Goal: Task Accomplishment & Management: Use online tool/utility

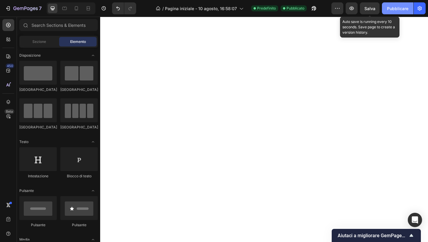
click at [372, 8] on font "Salva" at bounding box center [370, 8] width 11 height 5
click at [391, 8] on font "Pubblicare" at bounding box center [397, 8] width 21 height 5
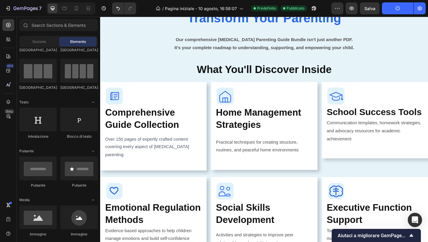
scroll to position [555, 0]
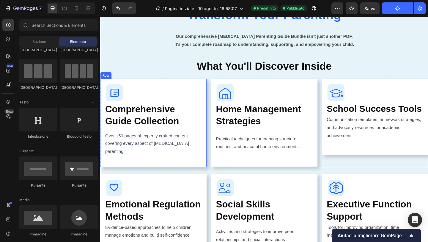
click at [136, 165] on div "Image Comprehensive Guide Collection Heading Over 150 pages of expertly crafted…" at bounding box center [158, 132] width 116 height 96
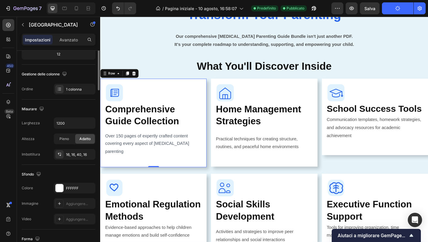
scroll to position [0, 0]
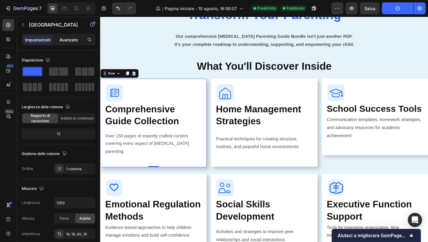
click at [68, 39] on font "Avanzato" at bounding box center [68, 39] width 18 height 5
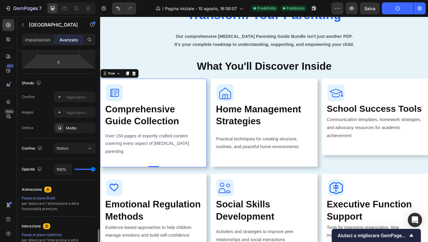
scroll to position [205, 0]
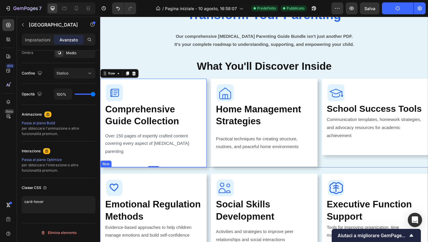
click at [138, 183] on div "Image Emotional Regulation Methods Heading Evidence-based approaches to help ch…" at bounding box center [158, 230] width 116 height 100
click at [146, 166] on div "Image Comprehensive Guide Collection Heading Over 150 pages of expertly crafted…" at bounding box center [158, 132] width 116 height 96
click at [38, 39] on font "Impostazioni" at bounding box center [38, 39] width 26 height 5
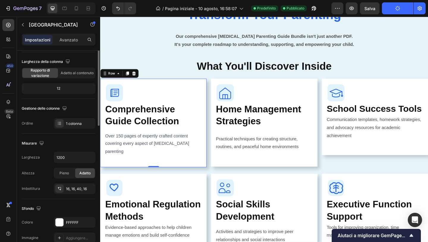
scroll to position [0, 0]
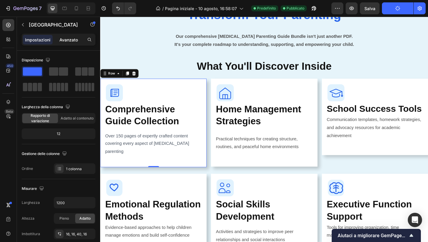
click at [72, 38] on font "Avanzato" at bounding box center [68, 39] width 18 height 5
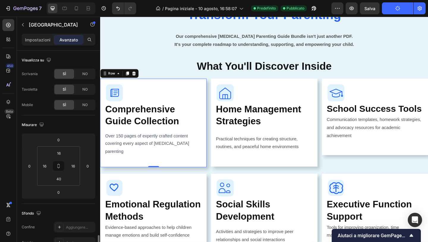
scroll to position [205, 0]
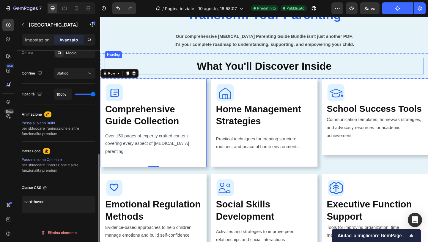
click at [158, 64] on h2 "What You'll Discover Inside" at bounding box center [278, 70] width 313 height 18
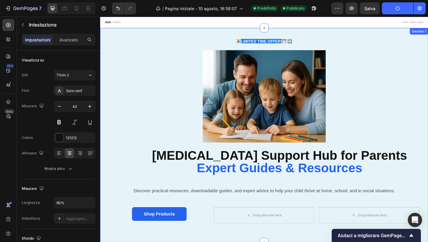
scroll to position [92, 0]
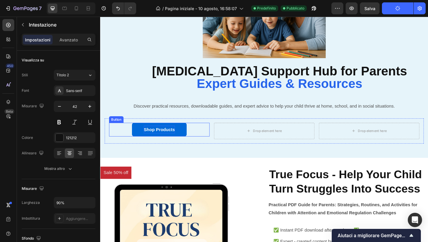
click at [173, 136] on p "Shop Products" at bounding box center [165, 139] width 34 height 9
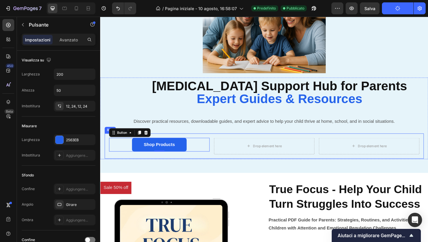
scroll to position [93, 0]
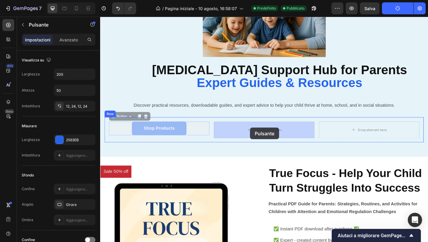
drag, startPoint x: 189, startPoint y: 140, endPoint x: 263, endPoint y: 137, distance: 74.4
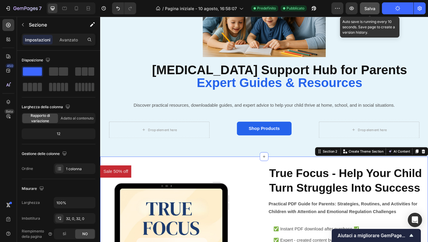
click at [368, 10] on font "Salva" at bounding box center [370, 8] width 11 height 5
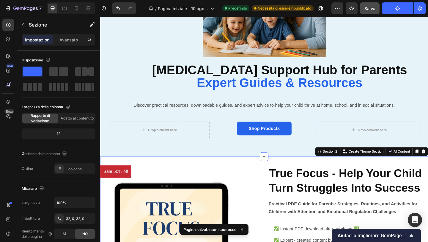
click at [391, 9] on button "Pubblicare" at bounding box center [398, 8] width 32 height 12
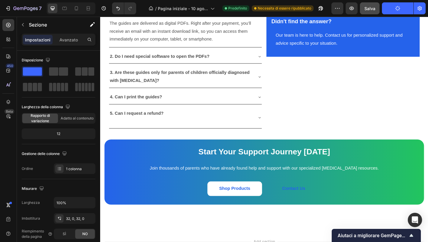
scroll to position [1804, 0]
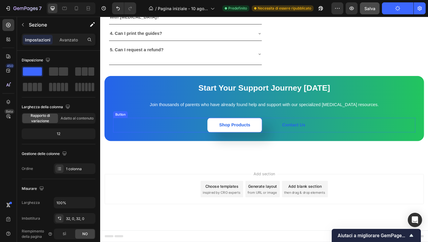
click at [265, 137] on button "Shop Products" at bounding box center [246, 134] width 59 height 16
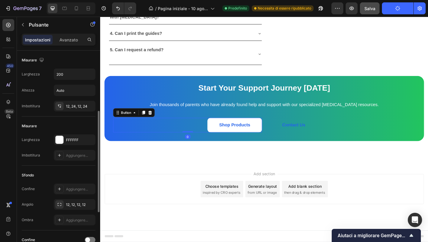
scroll to position [219, 0]
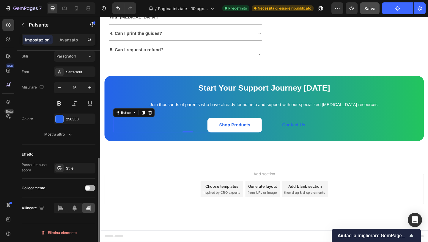
click at [87, 190] on span at bounding box center [87, 187] width 5 height 5
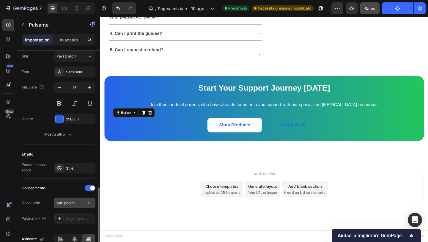
scroll to position [244, 0]
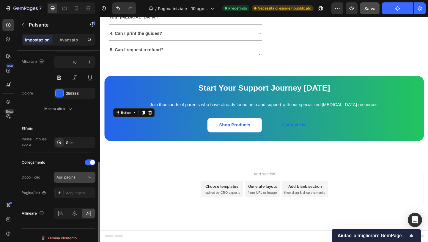
click at [89, 175] on icon at bounding box center [90, 177] width 6 height 6
click at [61, 192] on icon at bounding box center [59, 192] width 5 height 5
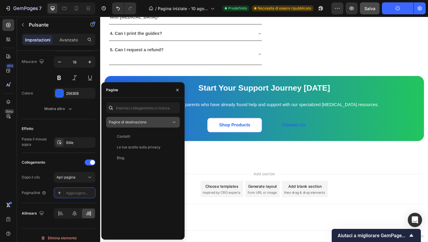
click at [167, 123] on div "Pagine di destinazione" at bounding box center [140, 121] width 62 height 5
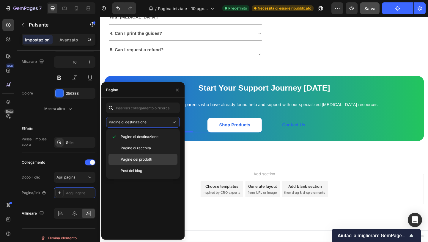
click at [155, 159] on p "Pagine dei prodotti" at bounding box center [148, 158] width 54 height 5
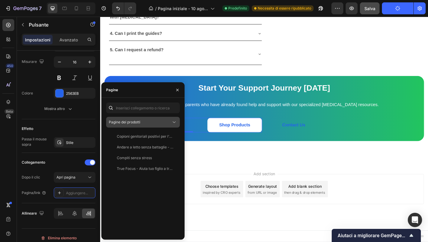
click at [167, 121] on div "Pagine dei prodotti" at bounding box center [140, 121] width 62 height 5
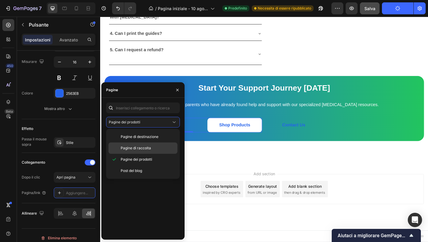
click at [153, 148] on p "Pagine di raccolta" at bounding box center [148, 147] width 54 height 5
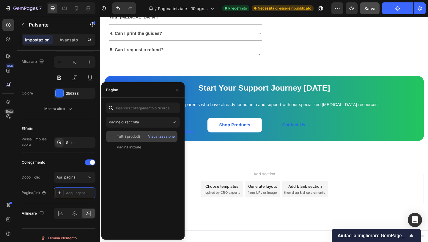
click at [134, 135] on font "Tutti i prodotti" at bounding box center [128, 136] width 23 height 4
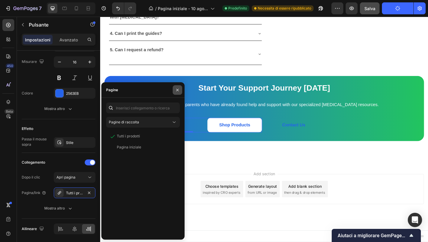
click at [178, 92] on button "button" at bounding box center [178, 90] width 10 height 10
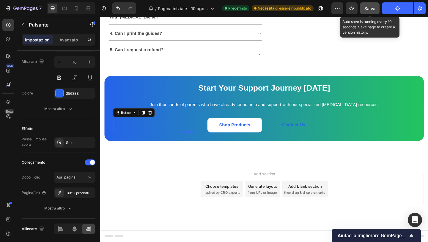
click at [374, 7] on font "Salva" at bounding box center [370, 8] width 11 height 5
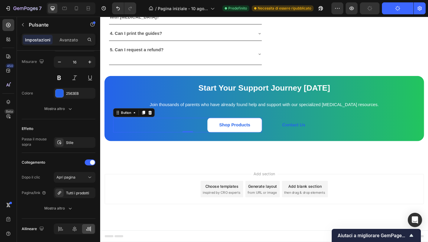
click at [393, 10] on button "Pubblicare" at bounding box center [398, 8] width 32 height 12
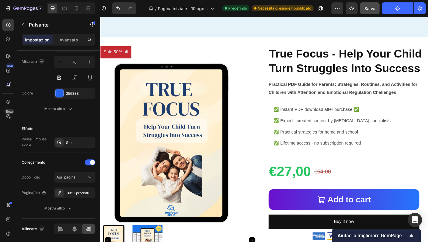
scroll to position [255, 0]
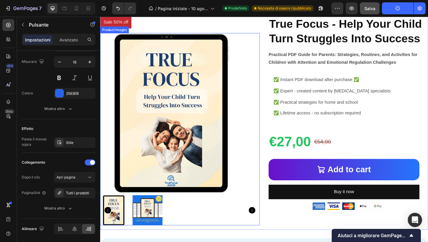
click at [145, 223] on img at bounding box center [151, 226] width 33 height 33
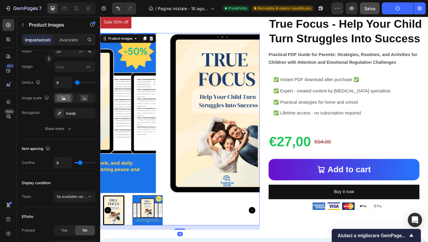
scroll to position [0, 0]
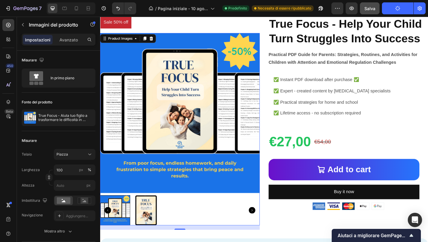
click at [125, 220] on div at bounding box center [116, 226] width 33 height 33
click at [152, 229] on img at bounding box center [151, 226] width 33 height 33
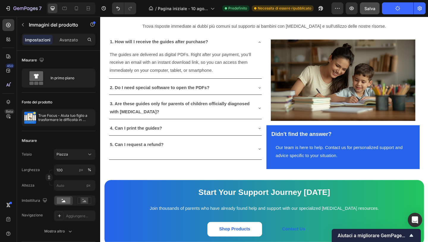
scroll to position [1681, 0]
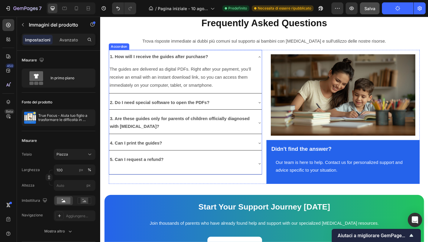
click at [272, 58] on icon at bounding box center [273, 60] width 5 height 5
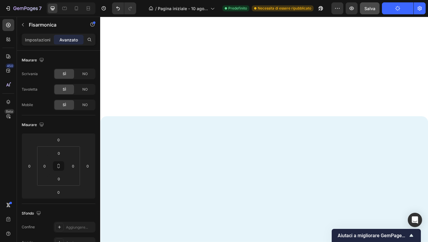
scroll to position [0, 0]
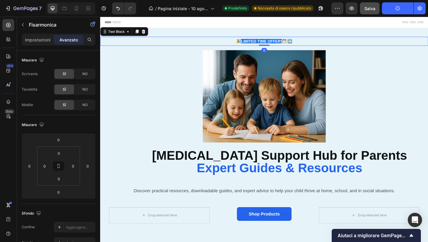
click at [267, 44] on strong "LIMITED TIME OFFER!" at bounding box center [275, 43] width 44 height 5
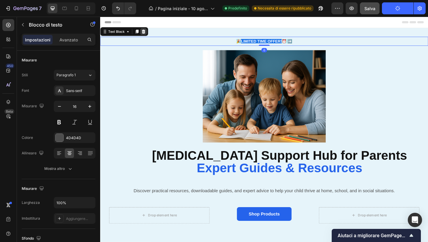
click at [148, 34] on icon at bounding box center [147, 33] width 4 height 4
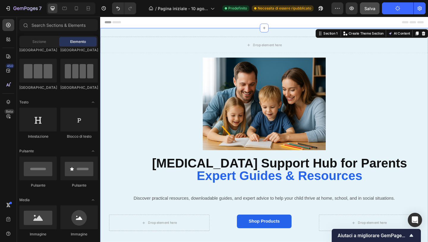
click at [186, 37] on div "Drop element here Row Image Row [MEDICAL_DATA] Support Hub for Parents Expert G…" at bounding box center [278, 149] width 357 height 241
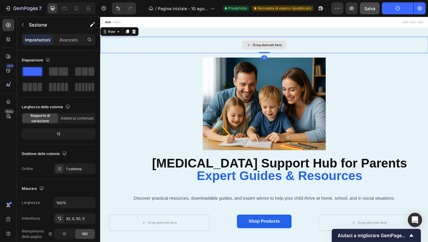
click at [186, 45] on div "Drop element here" at bounding box center [278, 47] width 357 height 18
click at [136, 33] on icon at bounding box center [136, 32] width 5 height 5
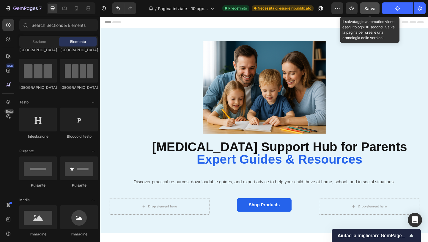
click at [369, 10] on font "Salva" at bounding box center [370, 8] width 11 height 5
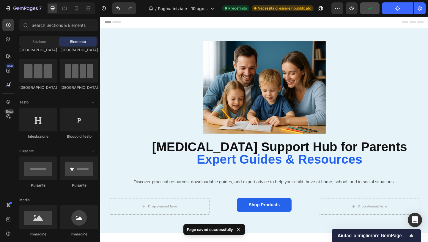
click at [398, 9] on icon "button" at bounding box center [398, 8] width 6 height 6
click at [76, 8] on icon at bounding box center [76, 8] width 6 height 6
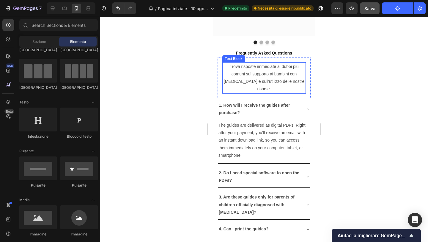
scroll to position [1617, 0]
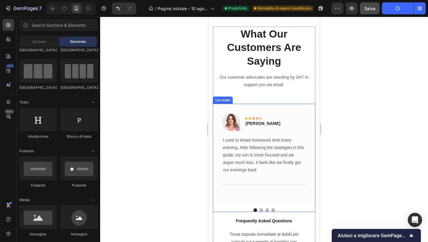
click at [261, 209] on button "Dot" at bounding box center [262, 210] width 4 height 4
click at [266, 209] on button "Dot" at bounding box center [268, 210] width 4 height 4
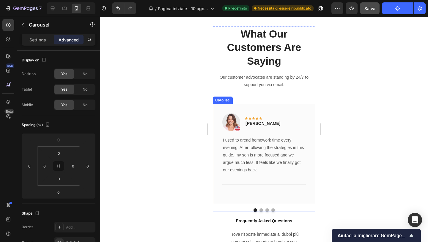
click at [273, 209] on button "Dot" at bounding box center [274, 210] width 4 height 4
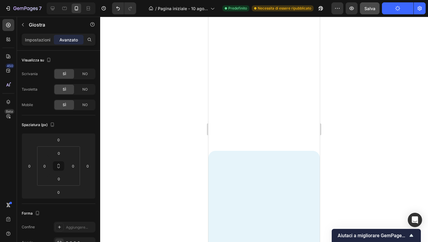
scroll to position [0, 0]
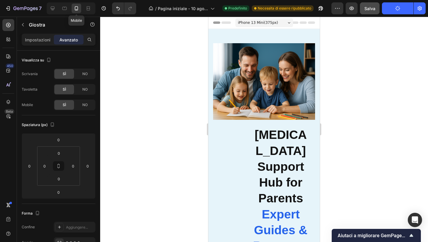
click at [72, 7] on div at bounding box center [77, 9] width 10 height 10
click at [67, 8] on icon at bounding box center [65, 8] width 6 height 6
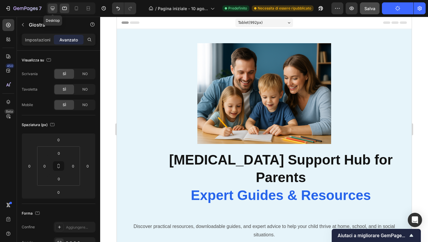
click at [49, 7] on div at bounding box center [53, 9] width 10 height 10
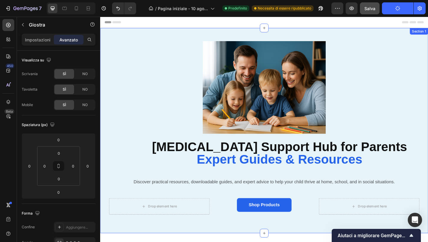
scroll to position [63, 0]
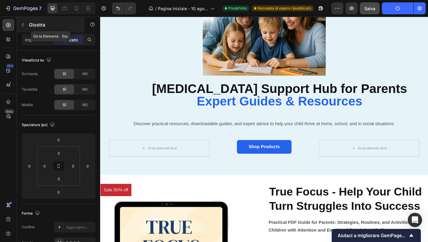
click at [25, 28] on button "button" at bounding box center [23, 25] width 10 height 10
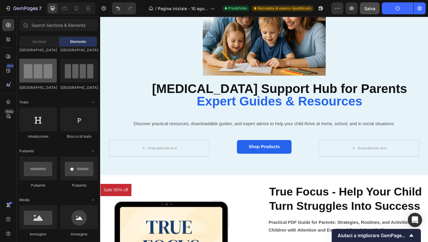
scroll to position [0, 0]
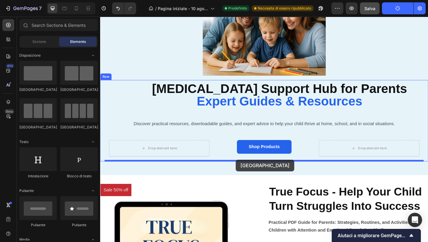
drag, startPoint x: 145, startPoint y: 93, endPoint x: 248, endPoint y: 172, distance: 130.2
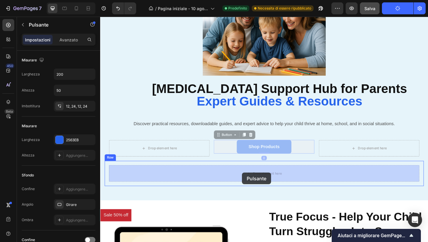
drag, startPoint x: 248, startPoint y: 154, endPoint x: 255, endPoint y: 186, distance: 33.0
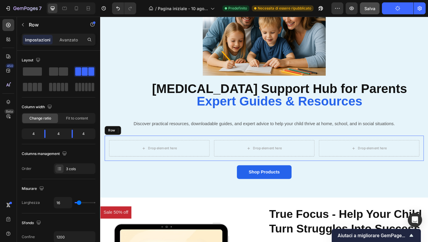
click at [227, 149] on div "Drop element here Drop element here Drop element here Row" at bounding box center [278, 159] width 347 height 27
click at [142, 141] on icon at bounding box center [141, 140] width 5 height 5
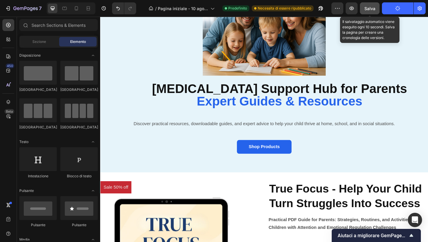
click at [371, 10] on font "Salva" at bounding box center [370, 8] width 11 height 5
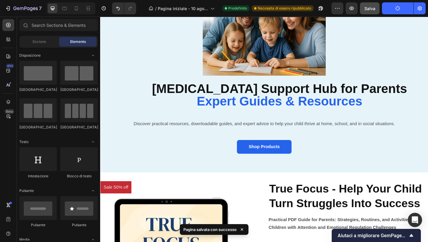
click at [396, 8] on icon "button" at bounding box center [398, 8] width 7 height 7
click at [396, 8] on icon "button" at bounding box center [398, 8] width 5 height 5
click at [398, 10] on icon "button" at bounding box center [398, 8] width 7 height 7
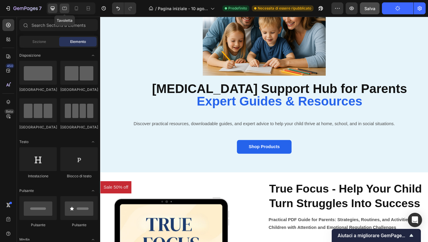
click at [66, 8] on icon at bounding box center [64, 8] width 4 height 3
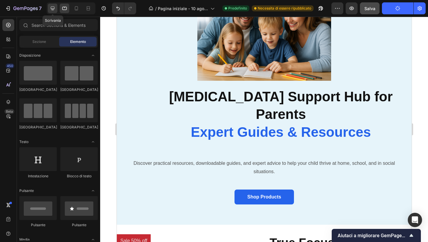
click at [51, 5] on div at bounding box center [53, 9] width 10 height 10
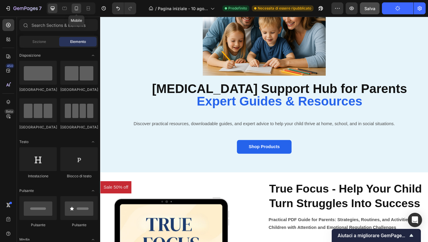
click at [75, 10] on icon at bounding box center [76, 8] width 6 height 6
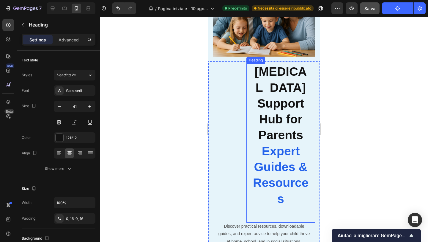
click at [281, 107] on strong "[MEDICAL_DATA] Support Hub for Parents" at bounding box center [281, 103] width 52 height 77
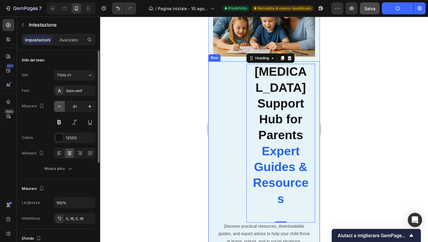
click at [59, 106] on icon "button" at bounding box center [60, 106] width 6 height 6
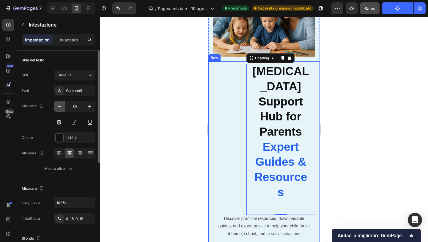
click at [59, 106] on icon "button" at bounding box center [60, 106] width 6 height 6
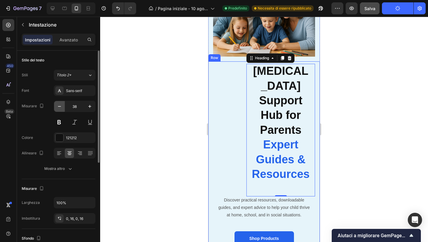
click at [59, 106] on icon "button" at bounding box center [60, 106] width 6 height 6
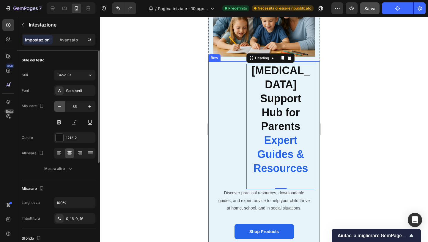
click at [59, 106] on icon "button" at bounding box center [60, 106] width 6 height 6
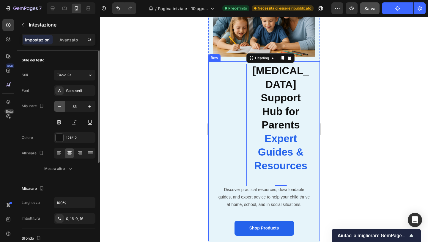
click at [59, 106] on icon "button" at bounding box center [60, 106] width 6 height 6
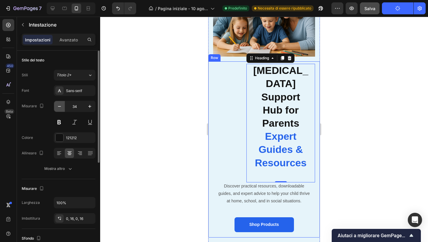
click at [59, 106] on icon "button" at bounding box center [60, 106] width 6 height 6
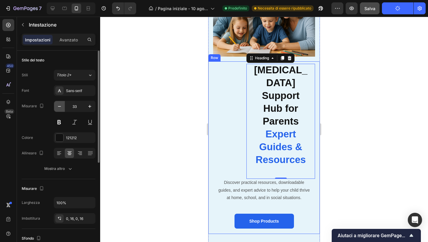
click at [59, 106] on icon "button" at bounding box center [60, 106] width 6 height 6
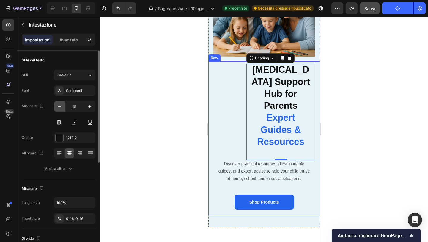
click at [59, 106] on icon "button" at bounding box center [60, 106] width 6 height 6
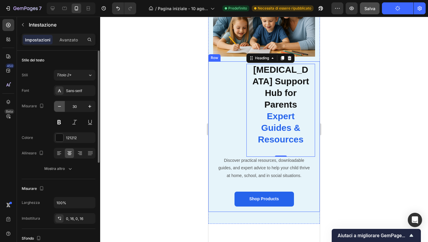
click at [59, 106] on icon "button" at bounding box center [60, 106] width 6 height 6
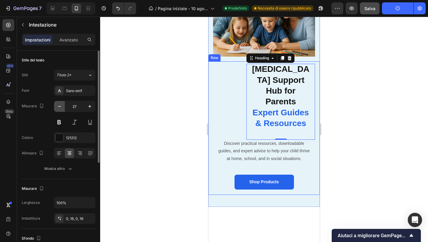
click at [59, 106] on icon "button" at bounding box center [60, 106] width 6 height 6
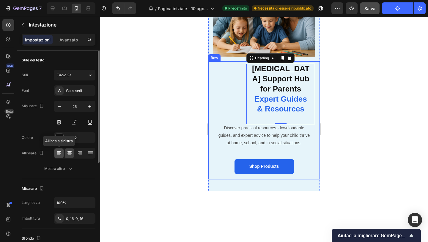
click at [59, 153] on icon at bounding box center [59, 153] width 6 height 6
click at [71, 152] on icon at bounding box center [70, 153] width 6 height 6
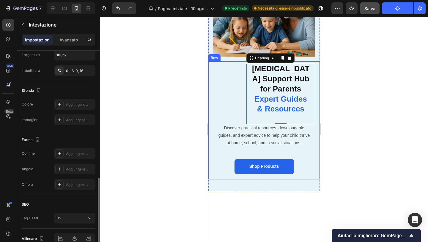
scroll to position [178, 0]
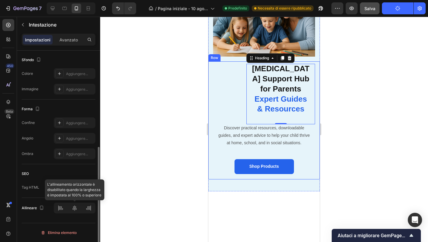
click at [59, 207] on div at bounding box center [75, 207] width 42 height 11
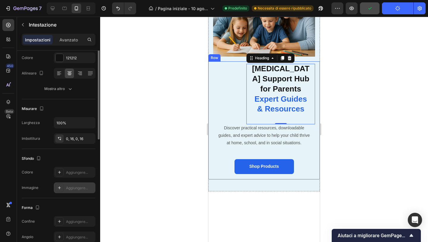
scroll to position [28, 0]
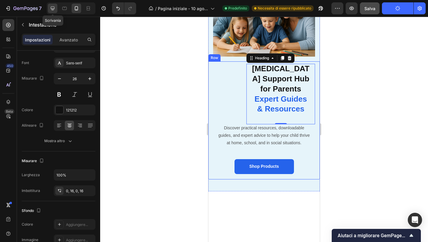
click at [51, 6] on icon at bounding box center [53, 8] width 6 height 6
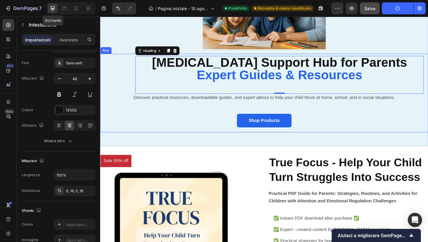
scroll to position [113, 0]
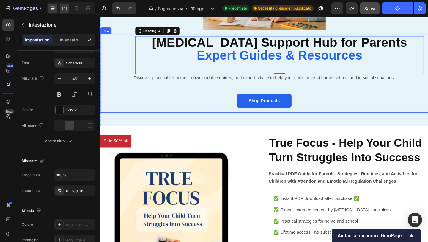
click at [69, 10] on div at bounding box center [65, 9] width 10 height 10
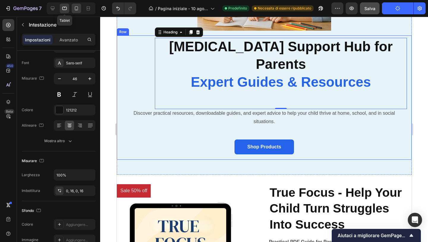
click at [75, 9] on icon at bounding box center [76, 8] width 3 height 4
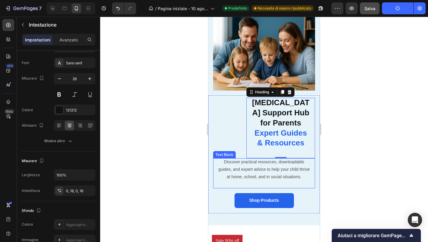
scroll to position [23, 0]
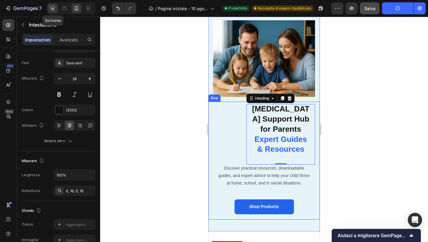
click at [53, 7] on icon at bounding box center [53, 9] width 4 height 4
type input "46"
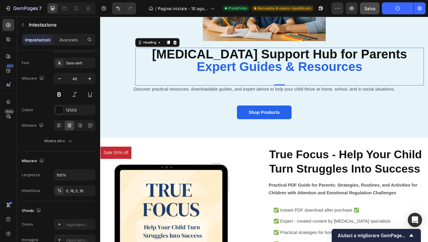
scroll to position [76, 0]
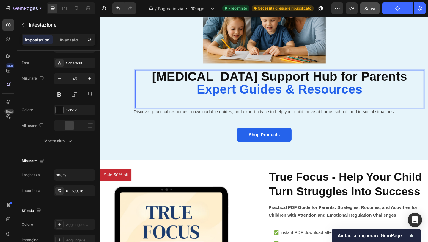
click at [152, 98] on h2 "[MEDICAL_DATA] Support Hub for Parents Expert Guides & Resources" at bounding box center [295, 95] width 314 height 41
click at [70, 38] on font "Avanzato" at bounding box center [68, 39] width 18 height 5
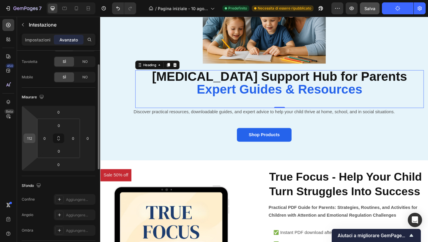
click at [31, 140] on input "112" at bounding box center [29, 138] width 9 height 9
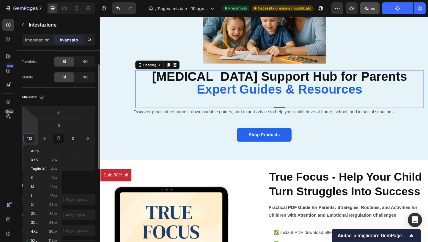
click at [31, 140] on input "112" at bounding box center [29, 138] width 9 height 9
type input "0"
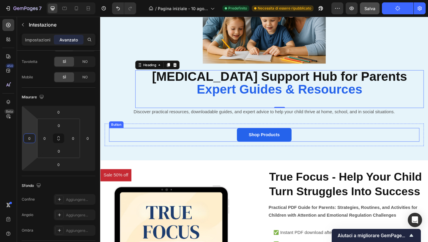
click at [142, 147] on div "Shop Products Button" at bounding box center [279, 144] width 338 height 15
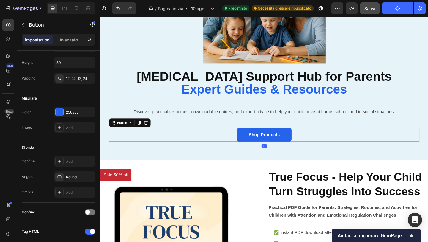
scroll to position [0, 0]
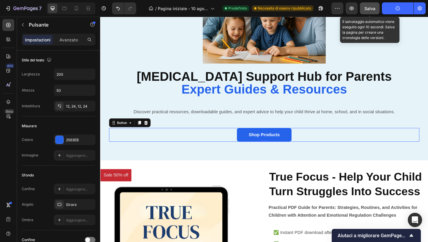
click at [372, 5] on div "Salva" at bounding box center [370, 8] width 11 height 6
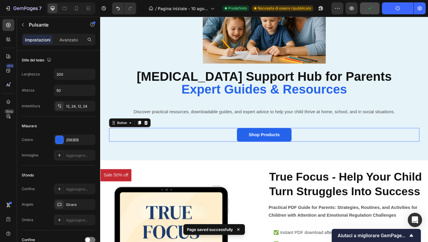
click at [390, 7] on button "Pubblicare" at bounding box center [398, 8] width 32 height 12
click at [78, 10] on icon at bounding box center [76, 8] width 6 height 6
type input "14"
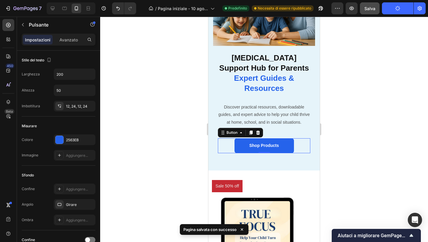
scroll to position [56, 0]
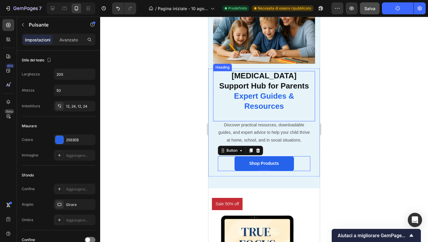
click at [257, 92] on strong "Expert Guides & Resources" at bounding box center [264, 100] width 60 height 19
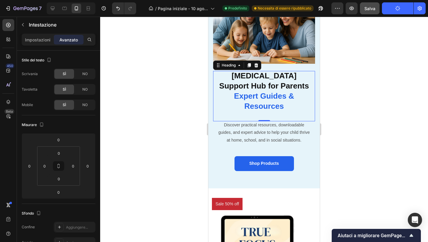
click at [363, 102] on div at bounding box center [264, 129] width 328 height 225
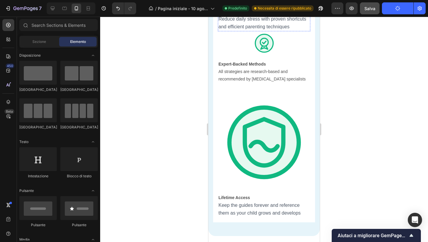
scroll to position [1428, 0]
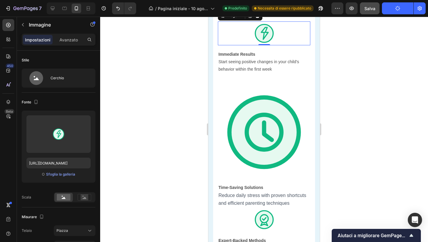
scroll to position [1357, 0]
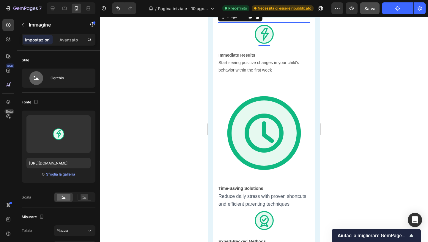
click at [188, 160] on div at bounding box center [264, 129] width 328 height 225
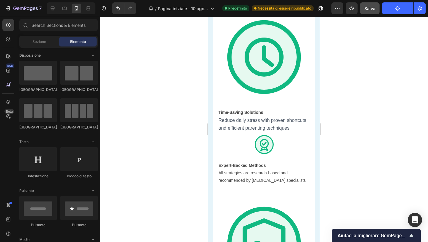
scroll to position [1447, 0]
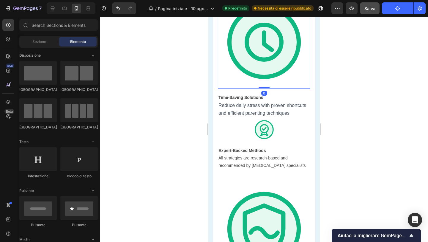
click at [260, 88] on img at bounding box center [264, 42] width 93 height 93
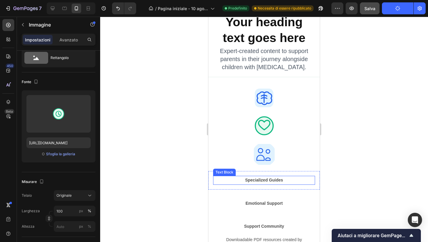
scroll to position [2170, 0]
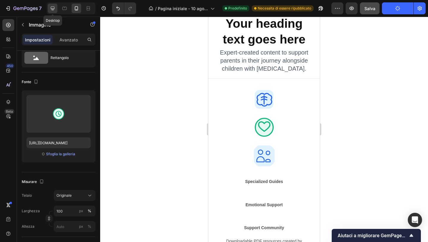
click at [55, 10] on icon at bounding box center [53, 8] width 6 height 6
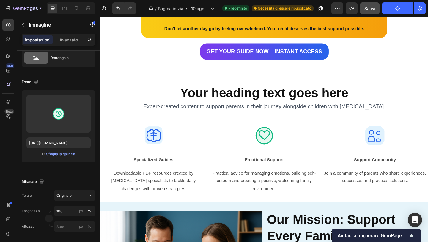
scroll to position [2100, 0]
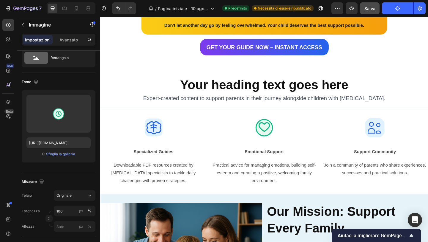
click at [389, 8] on button "Pubblicare" at bounding box center [398, 8] width 32 height 12
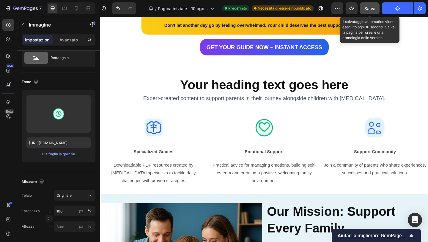
click at [372, 7] on font "Salva" at bounding box center [370, 8] width 11 height 5
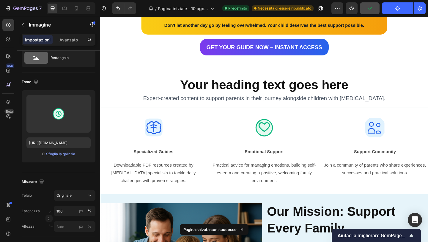
click at [388, 8] on button "Pubblicare" at bounding box center [398, 8] width 32 height 12
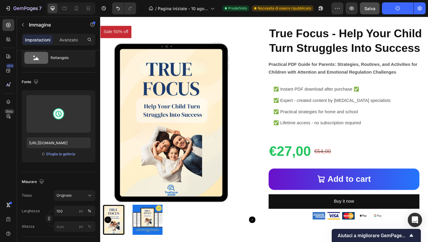
scroll to position [223, 0]
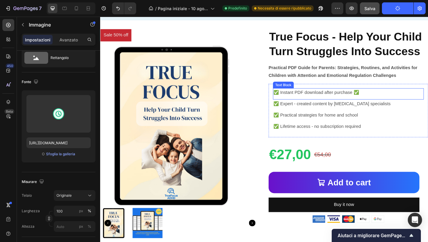
click at [380, 100] on p "✅ Instant PDF download after purchase ✅" at bounding box center [370, 99] width 163 height 9
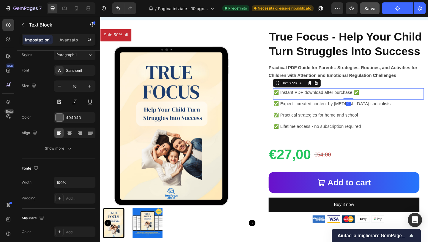
click at [380, 100] on p "✅ Instant PDF download after purchase ✅" at bounding box center [370, 99] width 163 height 9
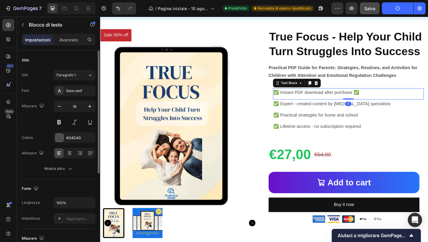
scroll to position [228, 0]
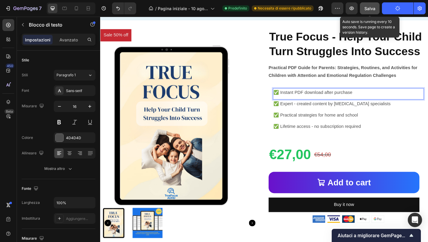
click at [366, 7] on font "Salva" at bounding box center [370, 8] width 11 height 5
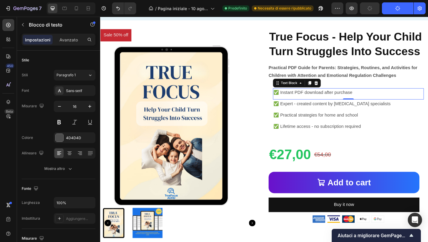
click at [397, 8] on icon "button" at bounding box center [398, 9] width 6 height 6
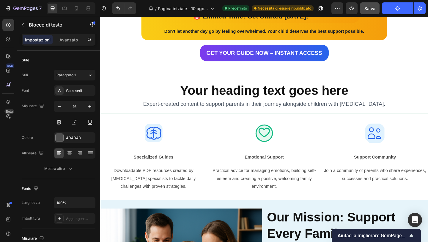
scroll to position [1165, 0]
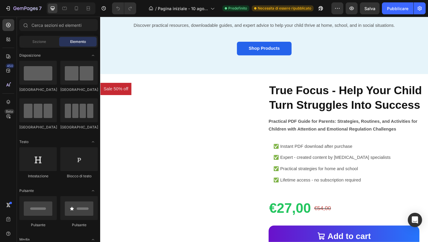
scroll to position [198, 0]
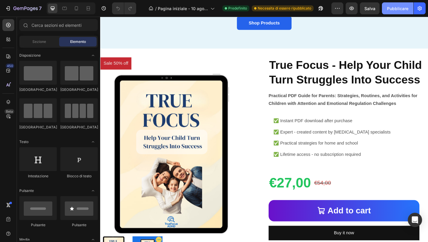
click at [396, 10] on font "Pubblicare" at bounding box center [397, 8] width 21 height 5
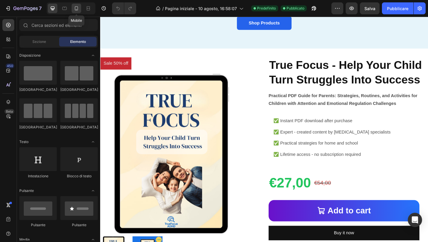
click at [76, 10] on icon at bounding box center [76, 8] width 6 height 6
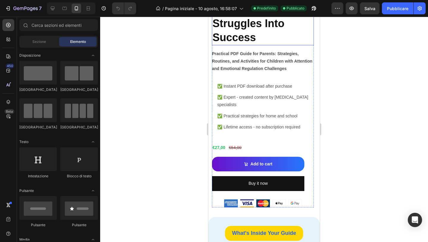
scroll to position [416, 0]
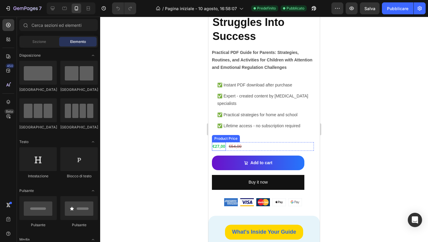
click at [220, 142] on div "€27,00" at bounding box center [219, 146] width 14 height 9
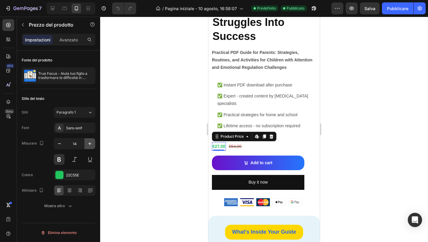
click at [90, 140] on button "button" at bounding box center [89, 143] width 11 height 11
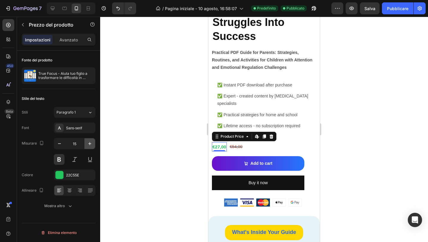
click at [90, 140] on button "button" at bounding box center [89, 143] width 11 height 11
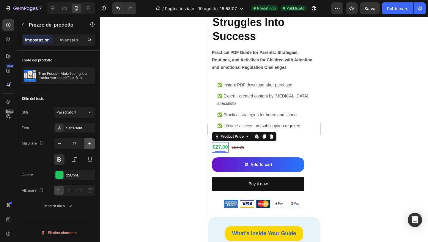
click at [90, 140] on button "button" at bounding box center [89, 143] width 11 height 11
click at [90, 140] on icon "button" at bounding box center [90, 143] width 6 height 6
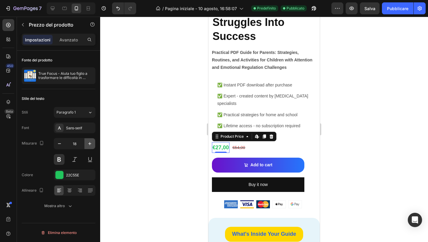
click at [90, 140] on icon "button" at bounding box center [90, 143] width 6 height 6
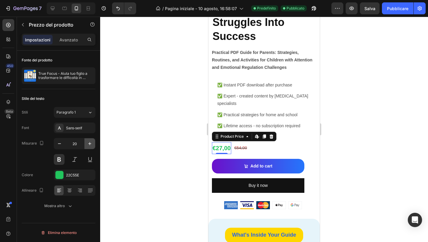
click at [90, 140] on icon "button" at bounding box center [90, 143] width 6 height 6
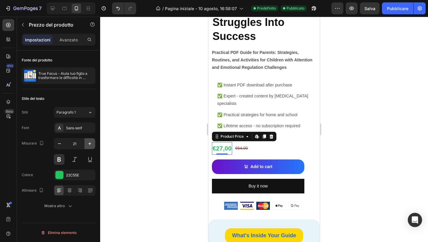
click at [90, 141] on icon "button" at bounding box center [90, 143] width 6 height 6
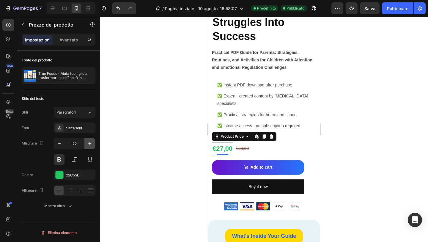
click at [90, 141] on icon "button" at bounding box center [90, 143] width 6 height 6
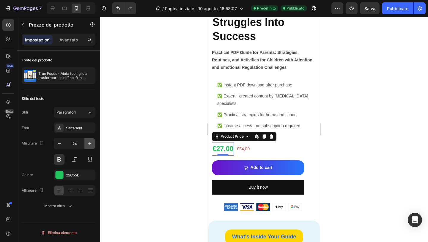
click at [90, 141] on icon "button" at bounding box center [90, 143] width 6 height 6
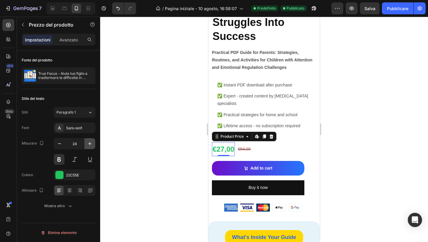
type input "25"
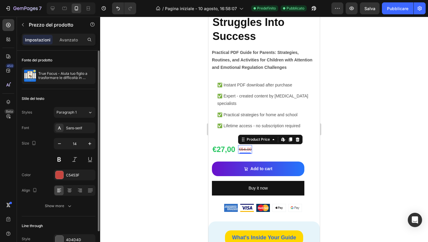
click at [252, 145] on div "€54,00" at bounding box center [245, 149] width 14 height 9
click at [90, 143] on icon "button" at bounding box center [90, 143] width 6 height 6
type input "16"
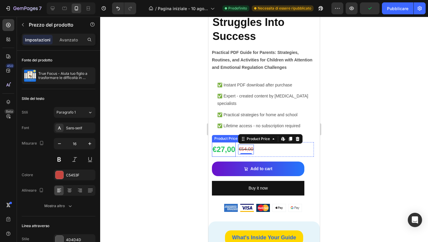
click at [219, 146] on div "€27,00" at bounding box center [224, 149] width 24 height 15
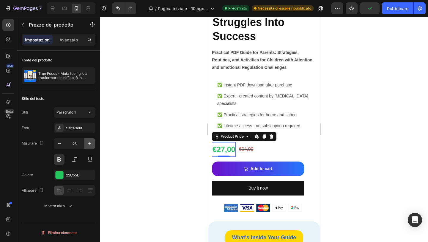
click at [90, 142] on icon "button" at bounding box center [90, 143] width 6 height 6
type input "26"
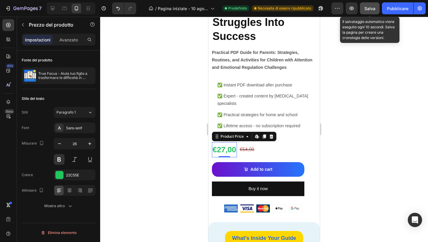
click at [371, 6] on font "Salva" at bounding box center [370, 8] width 11 height 5
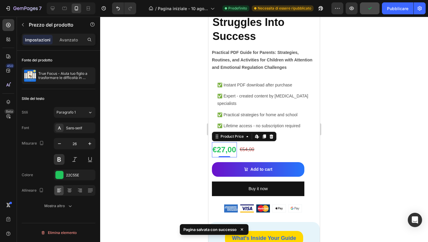
click at [337, 88] on div at bounding box center [264, 129] width 328 height 225
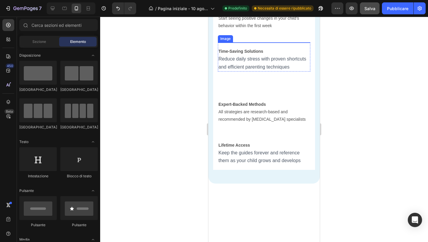
scroll to position [1482, 0]
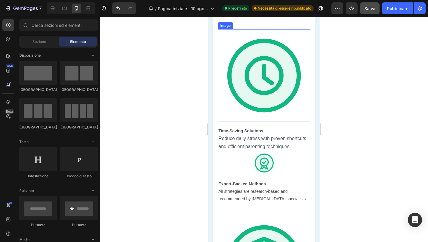
click at [236, 122] on img at bounding box center [264, 75] width 93 height 93
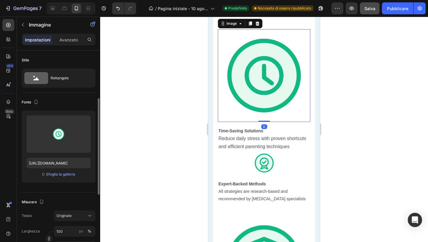
scroll to position [35, 0]
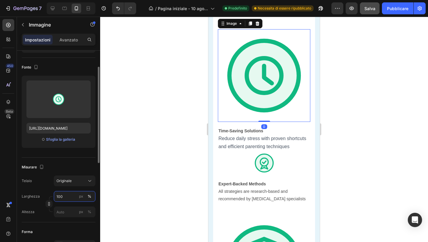
click at [61, 198] on input "100" at bounding box center [75, 196] width 42 height 11
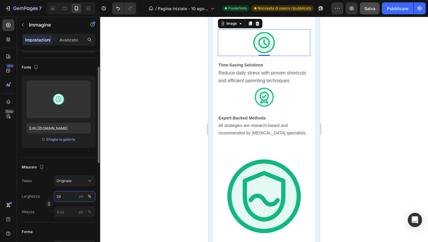
type input "2"
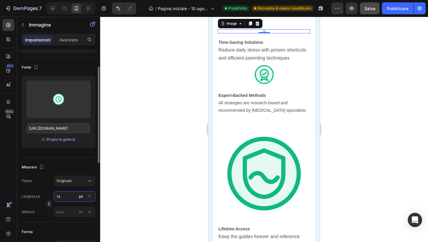
type input "1"
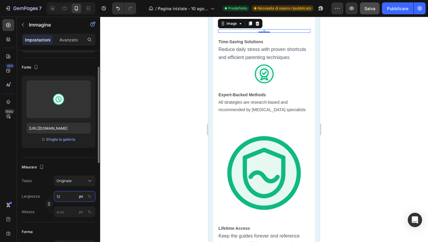
type input "1"
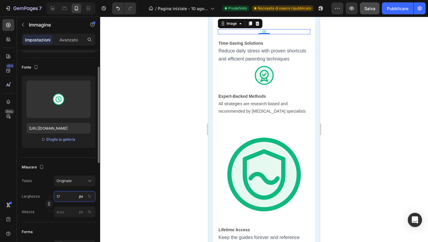
type input "1"
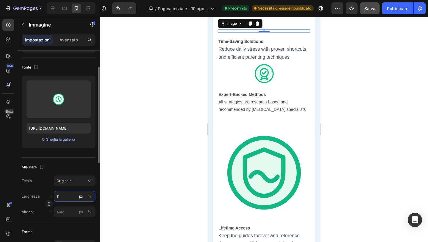
type input "1"
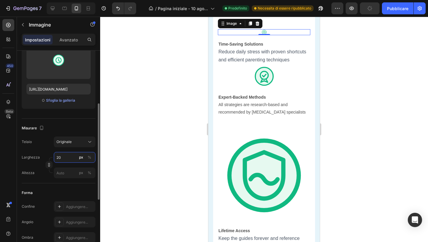
scroll to position [87, 0]
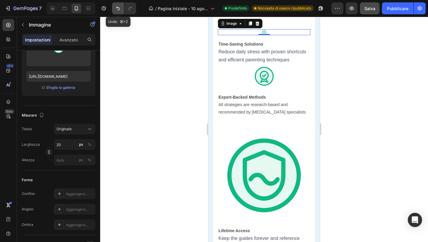
click at [121, 9] on button "Annulla/Ripristina" at bounding box center [118, 8] width 12 height 12
click at [120, 9] on icon "Annulla/Ripristina" at bounding box center [118, 8] width 6 height 6
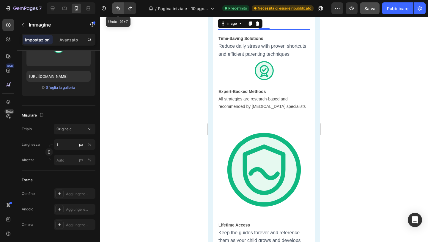
click at [120, 9] on icon "Annulla/Ripristina" at bounding box center [118, 8] width 6 height 6
type input "119"
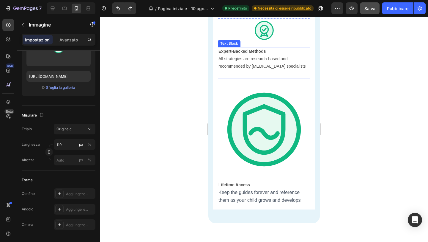
scroll to position [1557, 0]
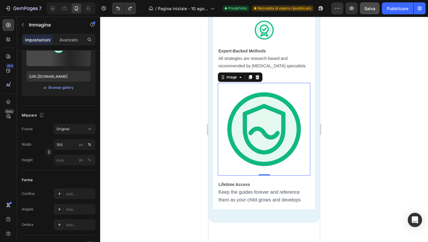
click at [236, 175] on img at bounding box center [264, 129] width 93 height 93
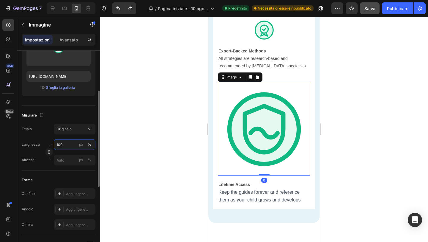
click at [67, 147] on input "100" at bounding box center [75, 144] width 42 height 11
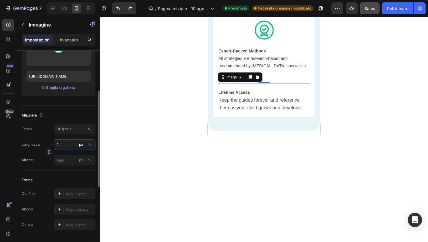
type input "20"
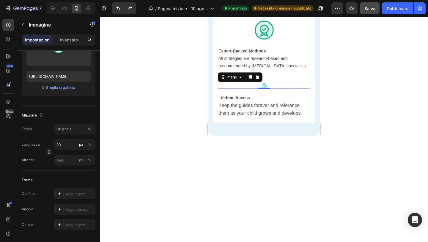
click at [155, 150] on div at bounding box center [264, 129] width 328 height 225
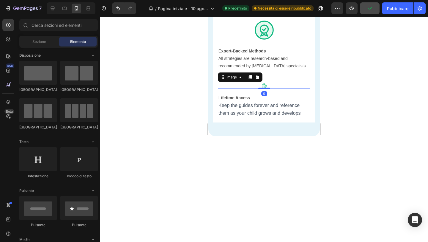
click at [264, 89] on img at bounding box center [264, 86] width 6 height 6
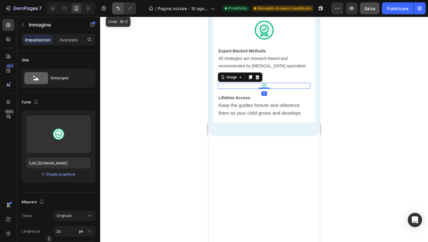
click at [120, 6] on icon "Annulla/Ripristina" at bounding box center [118, 8] width 6 height 6
type input "100"
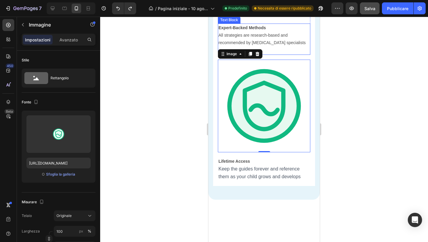
scroll to position [1580, 0]
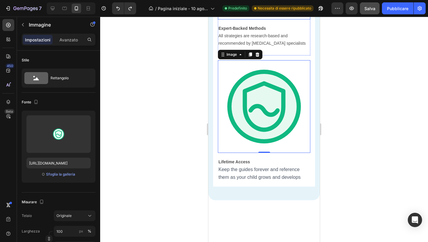
click at [244, 19] on div at bounding box center [264, 8] width 93 height 24
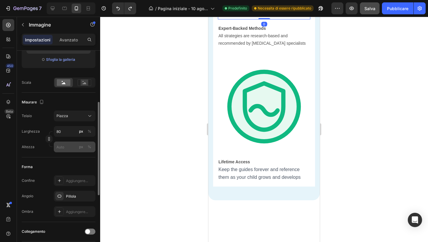
scroll to position [118, 0]
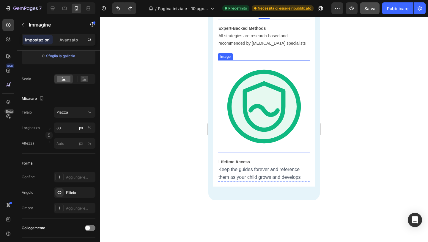
click at [230, 153] on img at bounding box center [264, 106] width 93 height 93
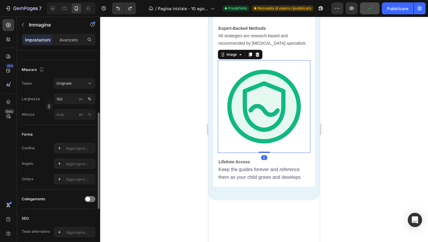
scroll to position [133, 0]
click at [60, 165] on icon at bounding box center [59, 162] width 5 height 5
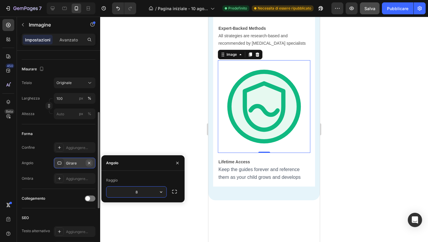
click at [90, 163] on icon "button" at bounding box center [89, 162] width 5 height 5
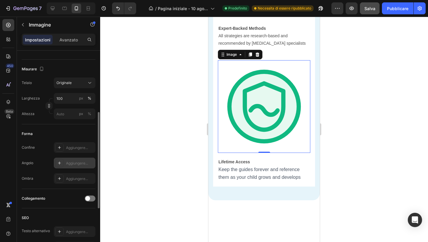
click at [68, 161] on font "Aggiungere..." at bounding box center [77, 163] width 22 height 4
type input "8"
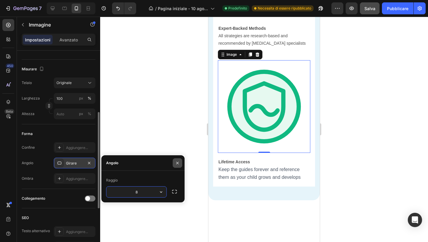
click at [176, 166] on button "button" at bounding box center [178, 163] width 10 height 10
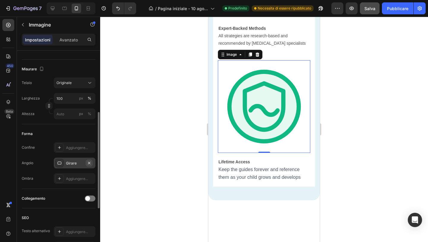
click at [88, 161] on icon "button" at bounding box center [89, 162] width 5 height 5
click at [268, 19] on img at bounding box center [265, 8] width 24 height 24
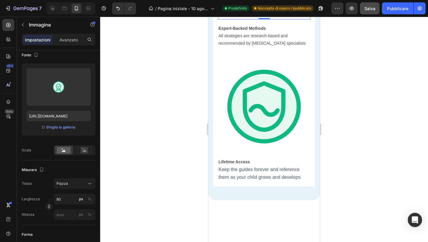
scroll to position [0, 0]
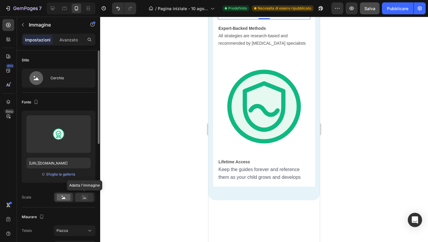
click at [83, 197] on rect at bounding box center [85, 197] width 8 height 6
click at [70, 198] on div at bounding box center [63, 196] width 18 height 9
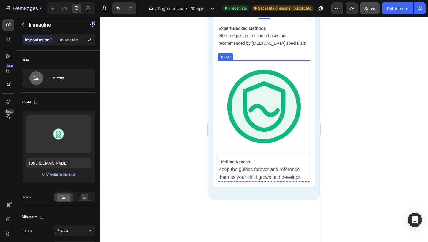
click at [241, 153] on img at bounding box center [264, 106] width 93 height 93
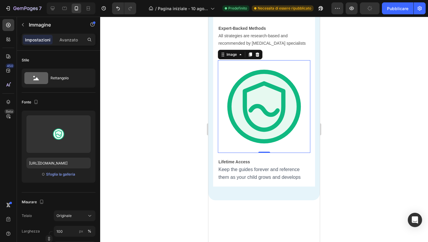
scroll to position [241, 0]
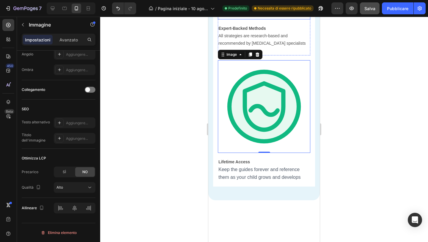
click at [253, 19] on div at bounding box center [264, 8] width 93 height 24
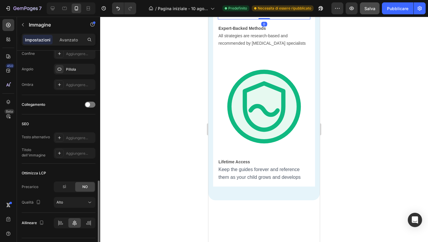
scroll to position [256, 0]
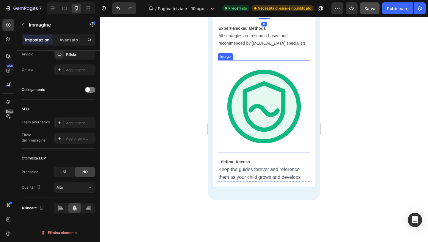
click at [237, 153] on img at bounding box center [264, 106] width 93 height 93
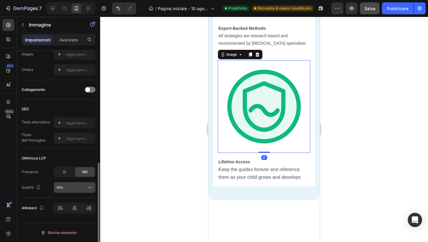
click at [85, 186] on div "Alto" at bounding box center [72, 186] width 30 height 5
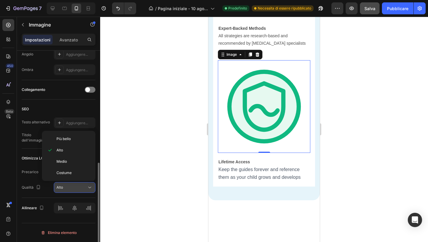
click at [85, 187] on div "Alto" at bounding box center [72, 186] width 30 height 5
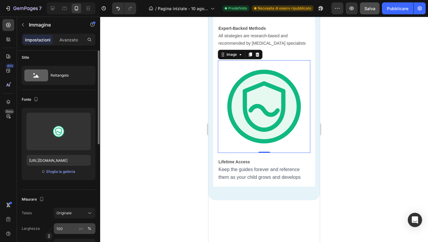
scroll to position [0, 0]
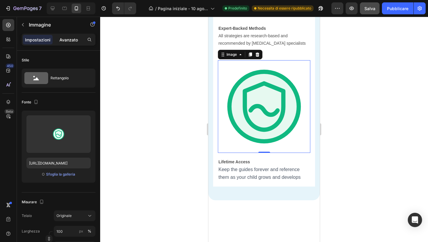
click at [68, 43] on div "Avanzato" at bounding box center [69, 40] width 30 height 10
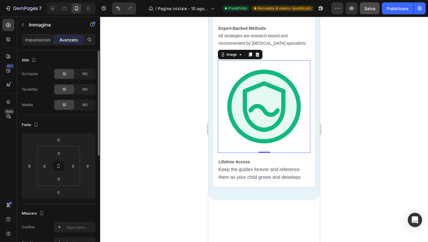
click at [44, 37] on font "Impostazioni" at bounding box center [38, 39] width 26 height 5
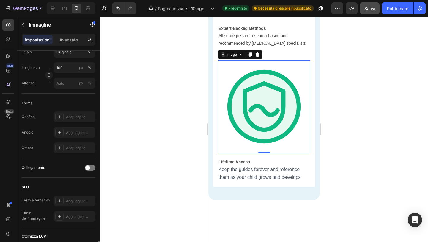
scroll to position [241, 0]
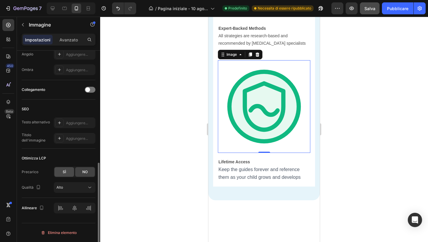
click at [69, 171] on div "SÌ" at bounding box center [64, 172] width 20 height 10
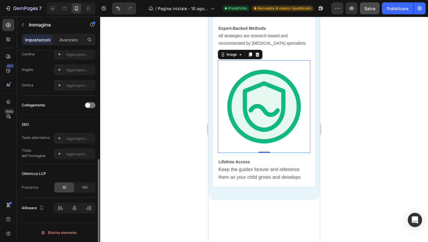
scroll to position [226, 0]
click at [82, 186] on div "NO" at bounding box center [85, 187] width 20 height 10
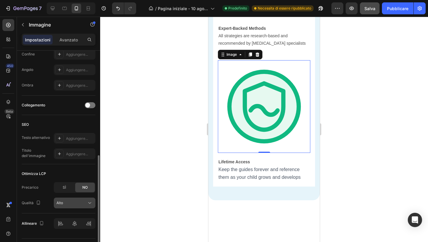
click at [75, 201] on div "Alto" at bounding box center [72, 202] width 30 height 5
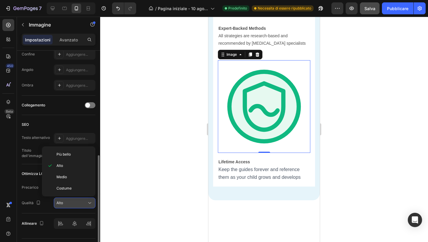
click at [75, 201] on div "Alto" at bounding box center [72, 202] width 30 height 5
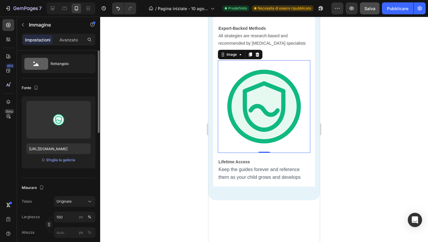
scroll to position [0, 0]
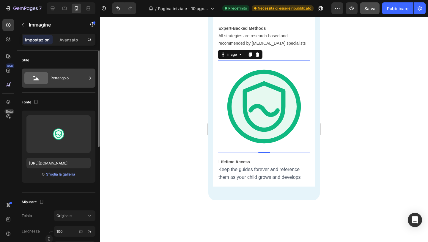
click at [54, 82] on div "Rettangolo" at bounding box center [69, 78] width 36 height 14
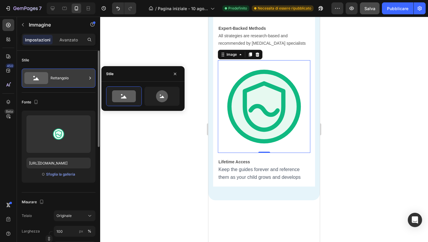
click at [55, 81] on div "Rettangolo" at bounding box center [69, 78] width 36 height 14
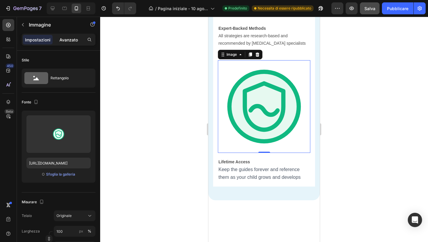
click at [73, 37] on font "Avanzato" at bounding box center [68, 39] width 18 height 5
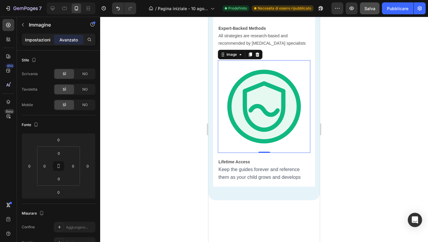
click at [38, 40] on font "Impostazioni" at bounding box center [38, 39] width 26 height 5
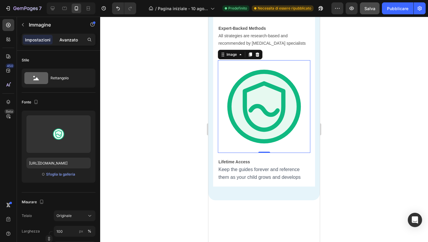
click at [65, 43] on div "Avanzato" at bounding box center [69, 40] width 30 height 10
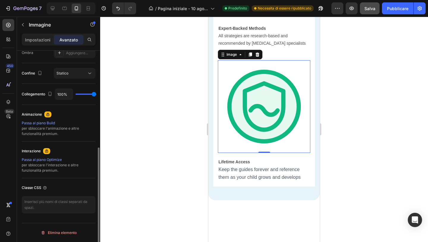
scroll to position [197, 0]
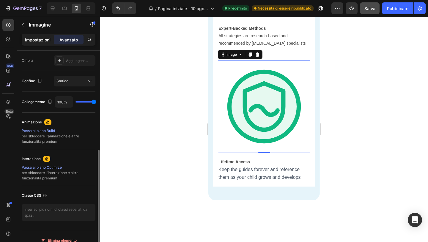
click at [43, 43] on div "Impostazioni" at bounding box center [38, 40] width 30 height 10
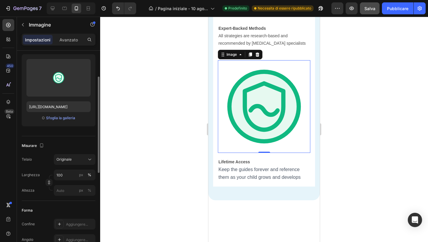
scroll to position [58, 0]
click at [60, 104] on input "https://cdn.shopify.com/s/files/1/0932/7974/8471/files/lifetime-access.svg?v=17…" at bounding box center [58, 104] width 64 height 11
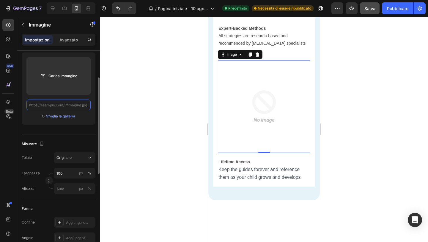
click at [64, 105] on input "text" at bounding box center [58, 104] width 64 height 11
paste input "https://cdn.shopify.com/s/files/1/0932/7974/8471/files/lifetime-access.svg?v=17…"
type input "https://cdn.shopify.com/s/files/1/0932/7974/8471/files/lifetime-access.svg?v=17…"
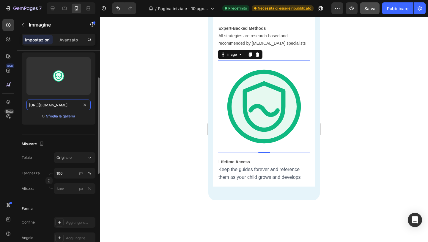
scroll to position [0, 103]
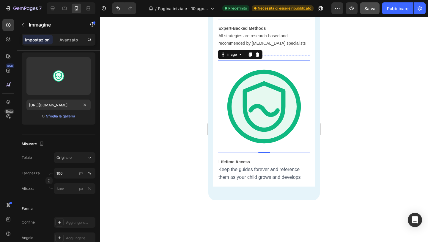
click at [239, 19] on div at bounding box center [264, 8] width 93 height 24
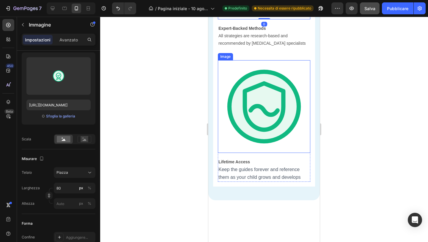
click at [235, 120] on img at bounding box center [264, 106] width 93 height 93
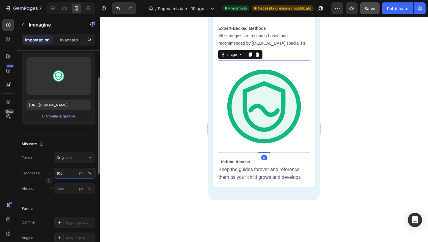
click at [68, 174] on input "100" at bounding box center [75, 172] width 42 height 11
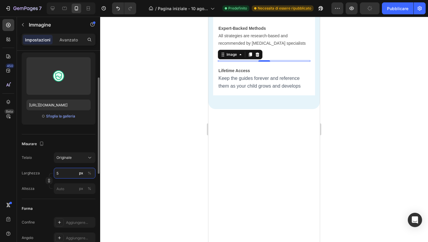
type input "50"
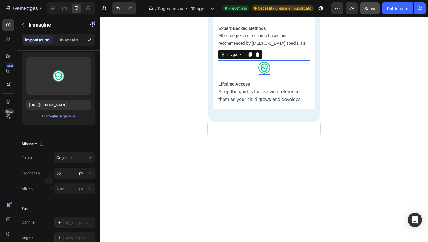
click at [231, 19] on div at bounding box center [264, 8] width 93 height 24
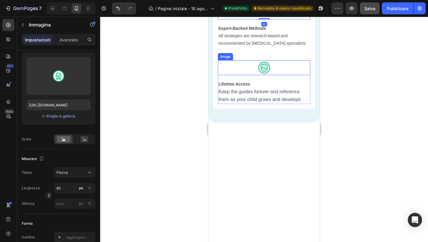
click at [231, 75] on div at bounding box center [264, 67] width 93 height 15
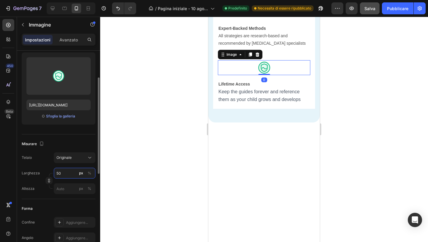
click at [67, 173] on input "50" at bounding box center [75, 172] width 42 height 11
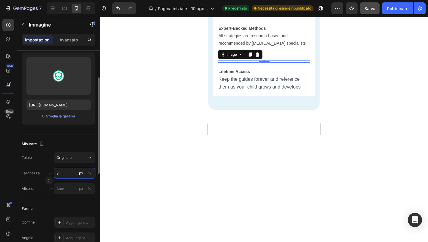
type input "80"
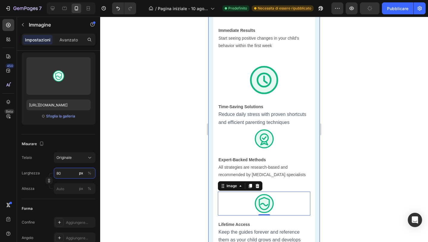
scroll to position [1446, 0]
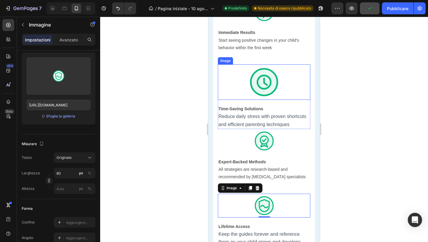
click at [247, 100] on img at bounding box center [264, 81] width 35 height 35
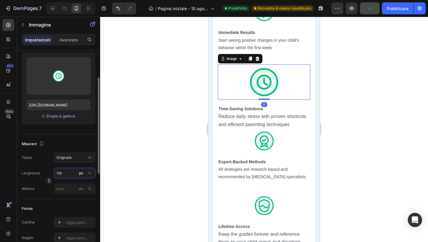
click at [67, 170] on input "119" at bounding box center [75, 172] width 42 height 11
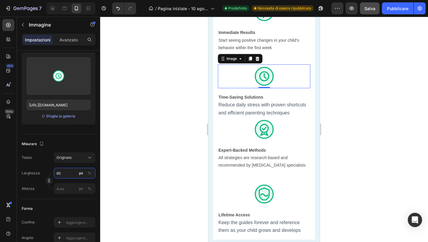
type input "80"
click at [164, 170] on div at bounding box center [264, 129] width 328 height 225
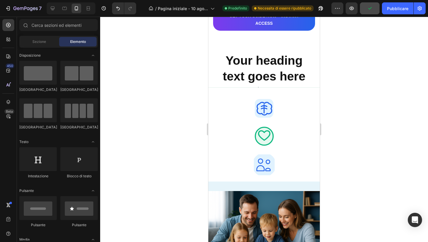
scroll to position [2008, 0]
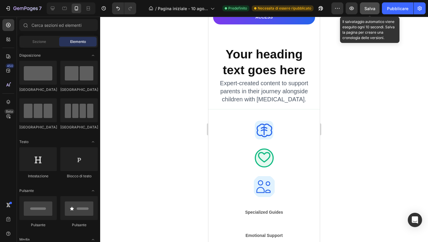
click at [368, 6] on font "Salva" at bounding box center [370, 8] width 11 height 5
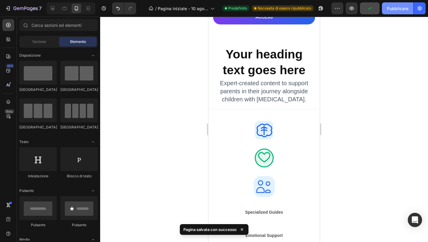
click at [387, 9] on font "Pubblicare" at bounding box center [397, 8] width 21 height 5
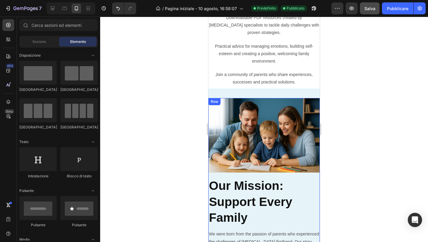
scroll to position [2261, 0]
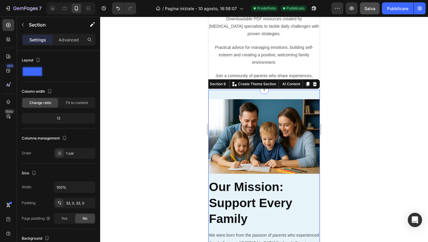
click at [228, 94] on div "Image Our Mission: Support Every Family Heading We were born from the passion o…" at bounding box center [265, 243] width 112 height 306
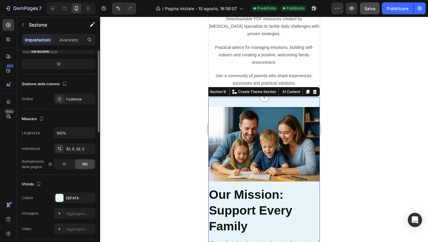
scroll to position [0, 0]
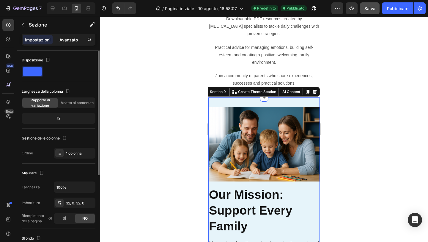
click at [70, 42] on p "Avanzato" at bounding box center [68, 40] width 18 height 6
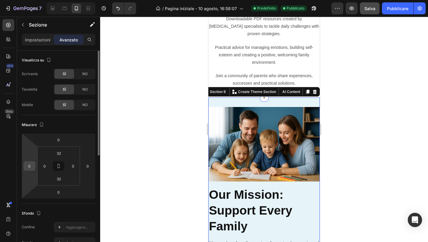
click at [33, 167] on input "0" at bounding box center [29, 165] width 9 height 9
click at [32, 167] on input "0" at bounding box center [29, 165] width 9 height 9
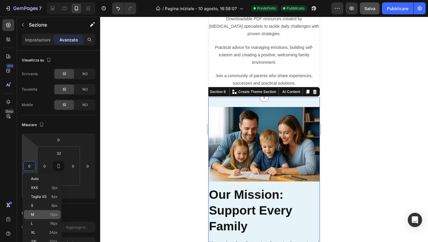
click at [48, 215] on p "M 12px" at bounding box center [44, 214] width 27 height 4
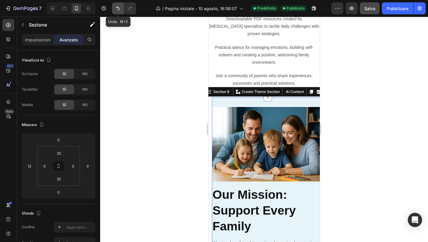
click at [117, 7] on icon "Annulla/Ripristina" at bounding box center [118, 9] width 4 height 4
type input "0"
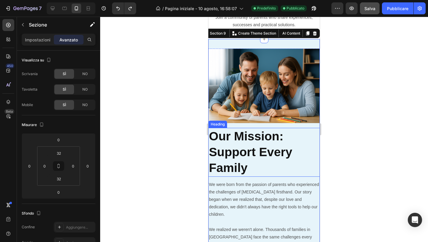
scroll to position [2331, 0]
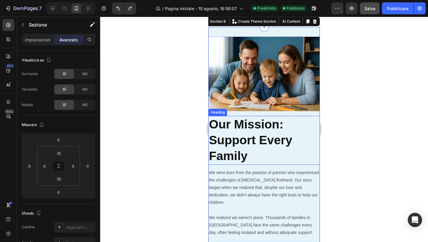
click at [244, 140] on h2 "Our Mission: Support Every Family" at bounding box center [265, 140] width 112 height 49
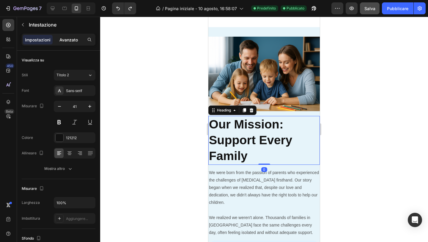
click at [76, 41] on font "Avanzato" at bounding box center [68, 39] width 18 height 5
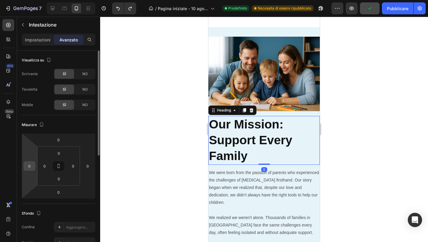
click at [28, 165] on input "0" at bounding box center [29, 165] width 9 height 9
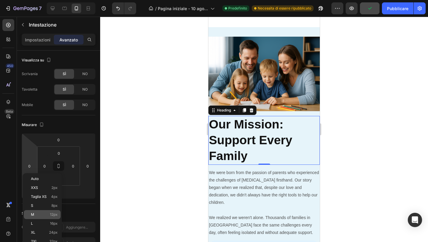
click at [40, 216] on p "M 12px" at bounding box center [44, 214] width 27 height 4
type input "12"
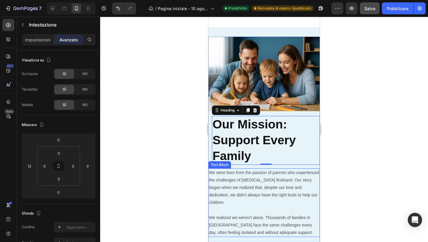
click at [220, 174] on p "We were born from the passion of parents who experienced the challenges of [MED…" at bounding box center [264, 187] width 110 height 37
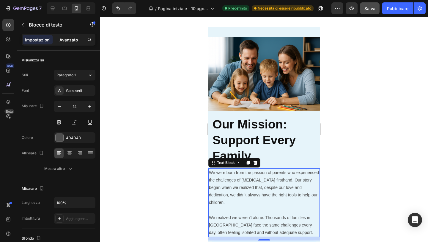
click at [69, 39] on font "Avanzato" at bounding box center [68, 39] width 18 height 5
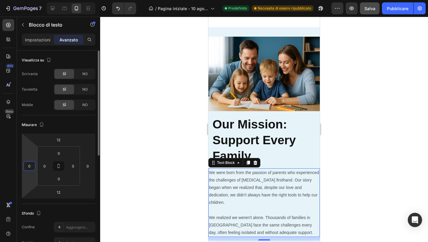
click at [29, 170] on input "0" at bounding box center [29, 165] width 9 height 9
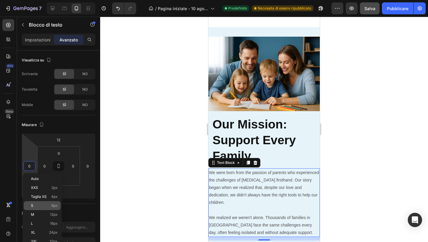
click at [43, 208] on div "S 8px" at bounding box center [42, 205] width 37 height 9
type input "8"
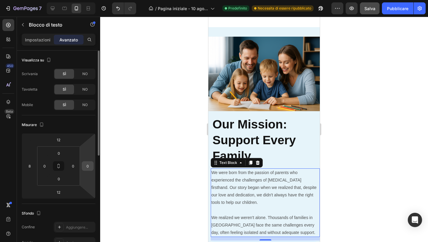
click at [87, 168] on input "0" at bounding box center [87, 165] width 9 height 9
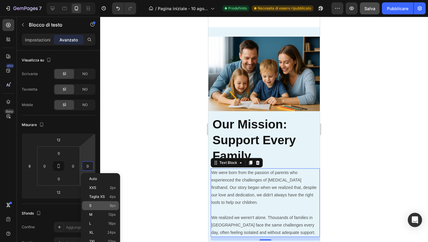
click at [90, 205] on font "S" at bounding box center [90, 205] width 2 height 4
type input "8"
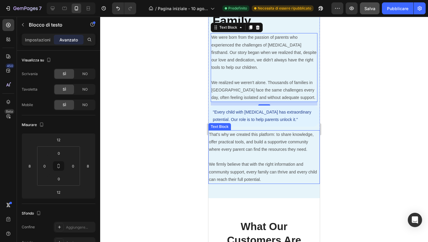
scroll to position [2462, 0]
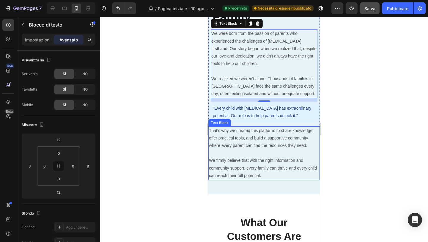
click at [233, 162] on p "We firmly believe that with the right information and community support, every …" at bounding box center [264, 167] width 110 height 23
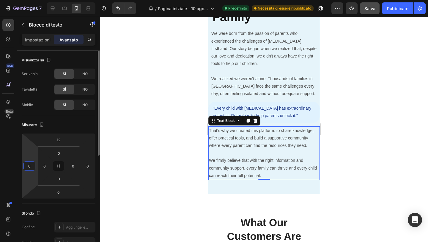
click at [33, 167] on input "0" at bounding box center [29, 165] width 9 height 9
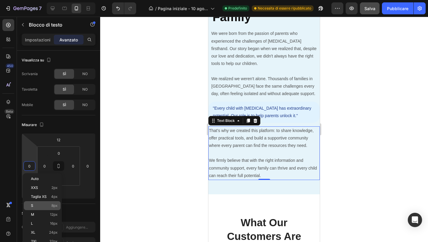
click at [42, 208] on div "S 8px" at bounding box center [42, 205] width 37 height 9
type input "8"
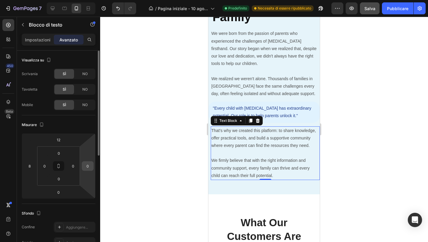
click at [87, 168] on input "0" at bounding box center [87, 165] width 9 height 9
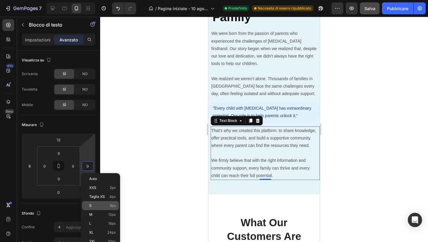
click at [88, 207] on div "S 8px" at bounding box center [100, 205] width 37 height 9
type input "8"
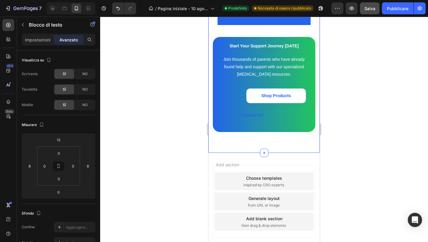
scroll to position [3116, 0]
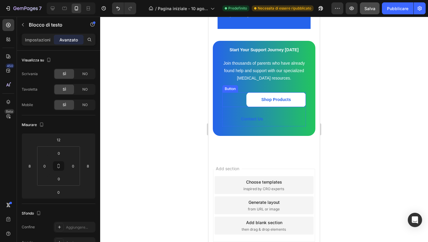
click at [240, 107] on div "Shop Products Button" at bounding box center [264, 99] width 84 height 15
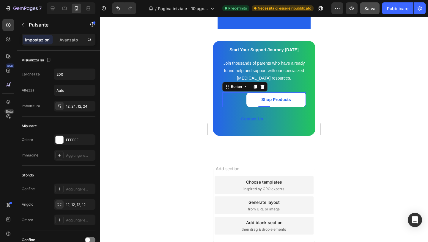
click at [366, 15] on div "7 / Pagina iniziale - 10 agosto, 16:58:07 Predefinito Necessita di essere ripub…" at bounding box center [214, 8] width 428 height 17
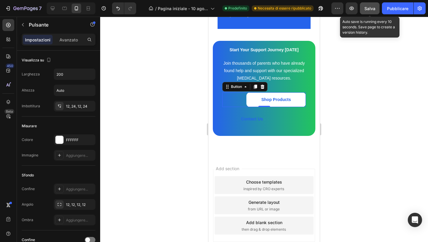
click at [371, 9] on font "Salva" at bounding box center [370, 8] width 11 height 5
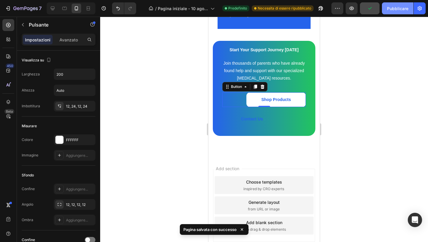
click at [395, 9] on font "Pubblicare" at bounding box center [397, 8] width 21 height 5
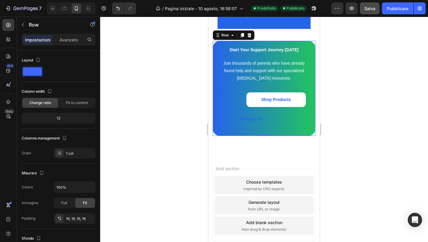
click at [314, 85] on div "Start Your Support Journey Today Text Block Join thousands of parents who have …" at bounding box center [264, 88] width 103 height 95
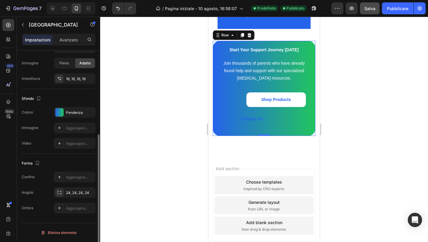
scroll to position [0, 0]
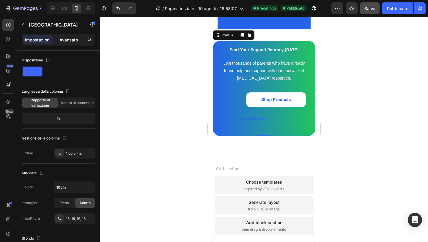
click at [62, 38] on font "Avanzato" at bounding box center [68, 39] width 18 height 5
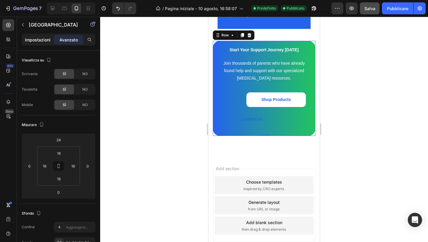
click at [41, 38] on font "Impostazioni" at bounding box center [38, 39] width 26 height 5
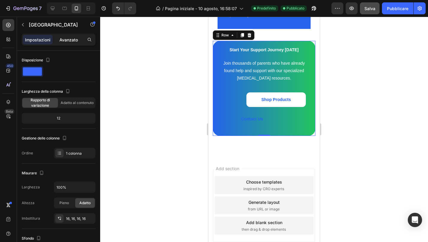
click at [62, 40] on font "Avanzato" at bounding box center [68, 39] width 18 height 5
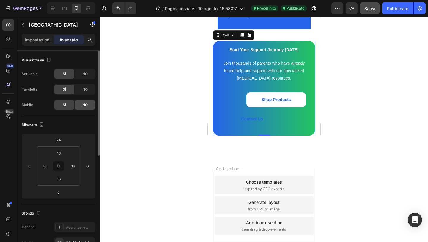
click at [86, 103] on font "NO" at bounding box center [84, 104] width 5 height 4
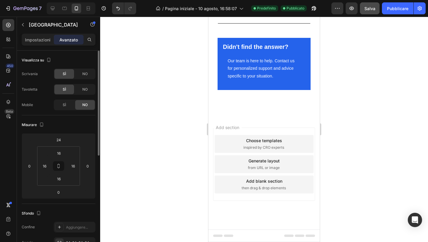
scroll to position [3094, 0]
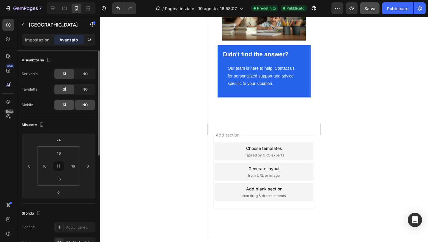
click at [65, 103] on font "SÌ" at bounding box center [64, 104] width 3 height 4
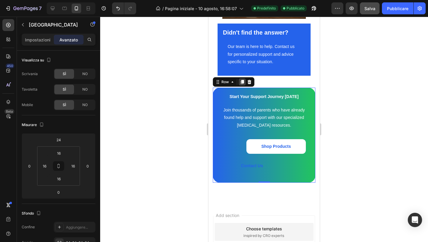
click at [242, 80] on icon at bounding box center [242, 82] width 3 height 4
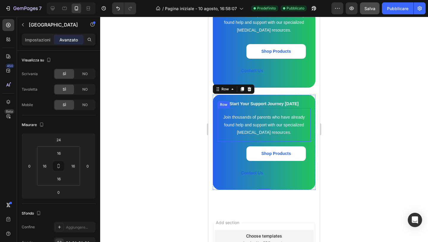
scroll to position [3206, 0]
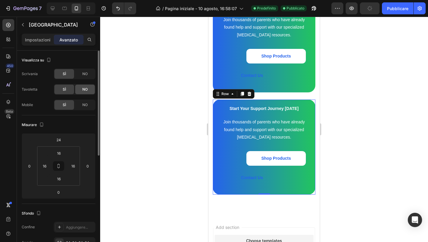
click at [81, 91] on div "NO" at bounding box center [85, 89] width 20 height 10
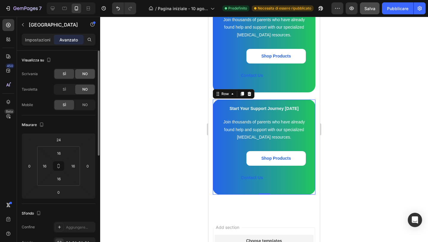
click at [86, 77] on div "NO" at bounding box center [85, 74] width 20 height 10
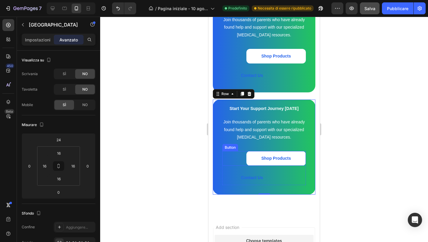
click at [243, 151] on div "Shop Products Button" at bounding box center [264, 158] width 84 height 15
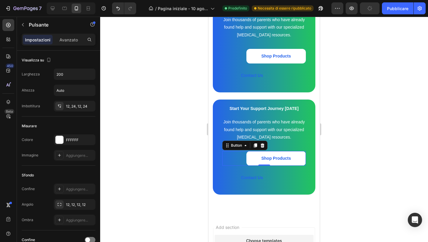
click at [242, 153] on div "Shop Products Button 0" at bounding box center [264, 158] width 84 height 15
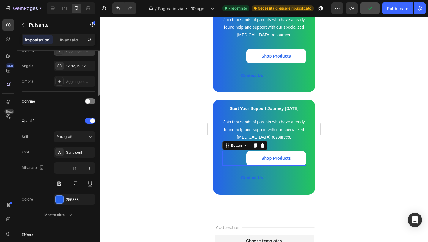
scroll to position [265, 0]
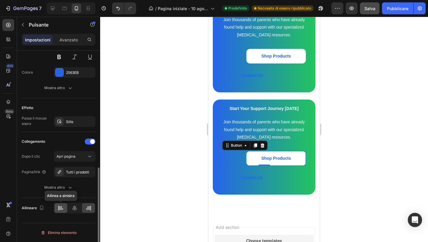
click at [59, 207] on icon at bounding box center [61, 208] width 6 height 6
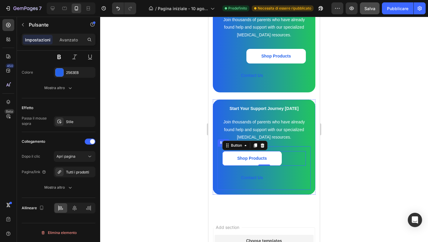
click at [361, 131] on div at bounding box center [264, 129] width 328 height 225
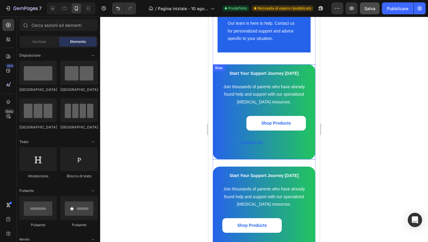
scroll to position [3134, 0]
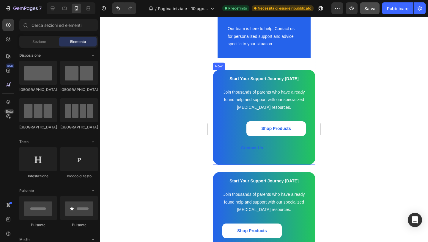
click at [310, 70] on div "Start Your Support Journey Today Text Block Join thousands of parents who have …" at bounding box center [264, 117] width 103 height 95
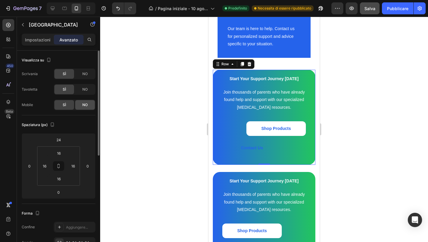
click at [88, 103] on div "NO" at bounding box center [85, 105] width 20 height 10
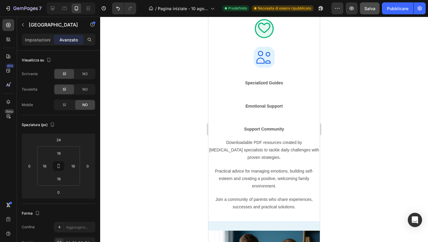
scroll to position [2136, 0]
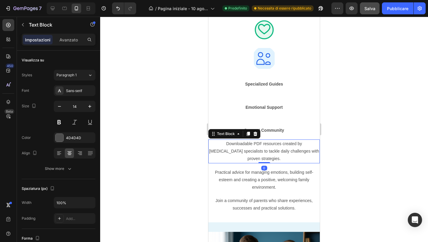
click at [224, 151] on p "Downloadable PDF resources created by [MEDICAL_DATA] specialists to tackle dail…" at bounding box center [264, 151] width 110 height 23
click at [75, 41] on font "Avanzato" at bounding box center [68, 39] width 18 height 5
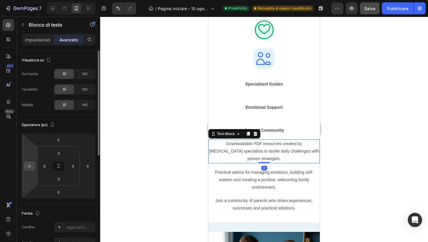
click at [28, 166] on input "0" at bounding box center [29, 165] width 9 height 9
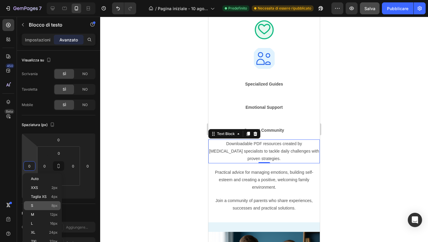
click at [41, 207] on p "S 8px" at bounding box center [44, 205] width 27 height 4
type input "8"
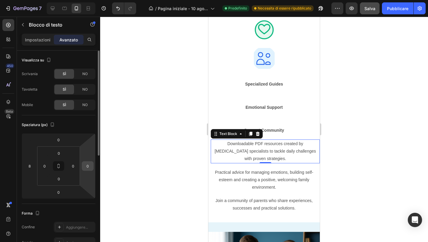
click at [88, 168] on input "0" at bounding box center [87, 165] width 9 height 9
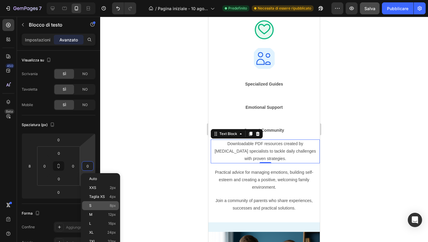
click at [93, 203] on div "S 8px" at bounding box center [100, 205] width 37 height 9
type input "8"
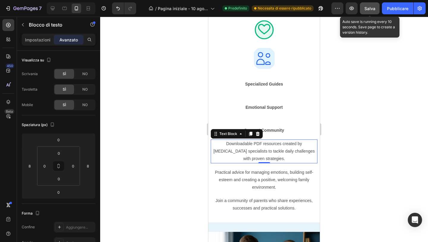
click at [369, 8] on font "Salva" at bounding box center [370, 8] width 11 height 5
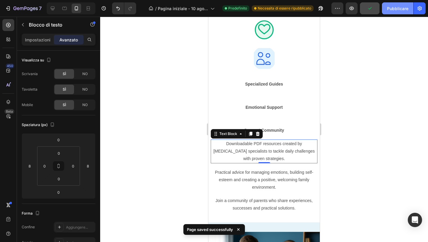
click at [393, 10] on font "Pubblicare" at bounding box center [397, 8] width 21 height 5
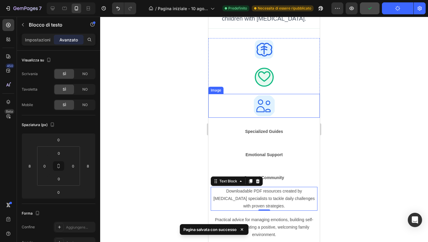
scroll to position [2085, 0]
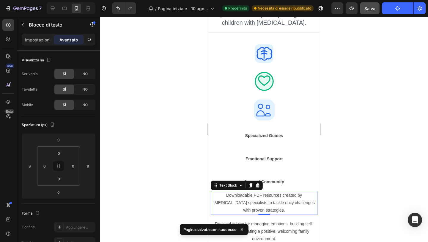
click at [345, 112] on div at bounding box center [264, 129] width 328 height 225
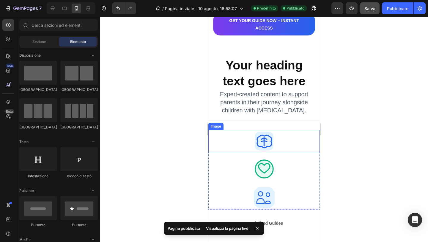
scroll to position [2002, 0]
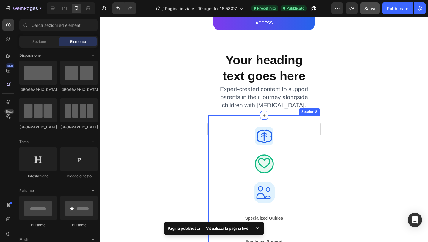
click at [314, 117] on div "Image Image Image Row Specialized Guides Text Block Row Emotional Support Text …" at bounding box center [265, 235] width 112 height 240
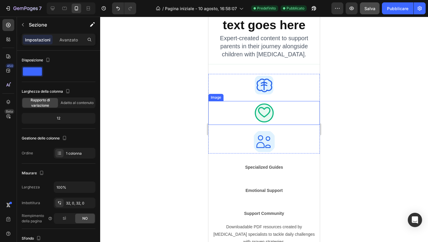
scroll to position [2055, 0]
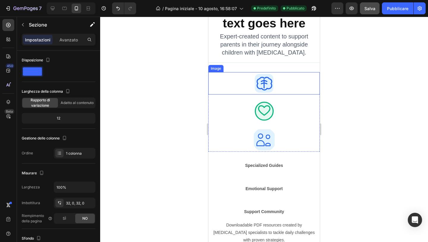
click at [289, 74] on div at bounding box center [265, 83] width 112 height 22
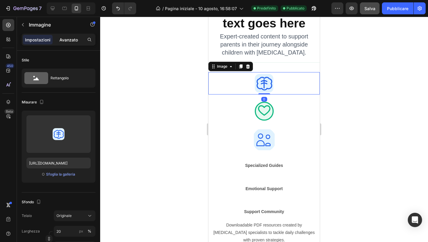
click at [77, 39] on font "Avanzato" at bounding box center [68, 39] width 18 height 5
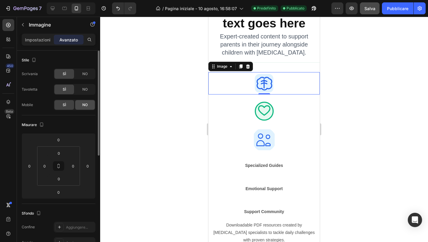
click at [80, 106] on div "NO" at bounding box center [85, 105] width 20 height 10
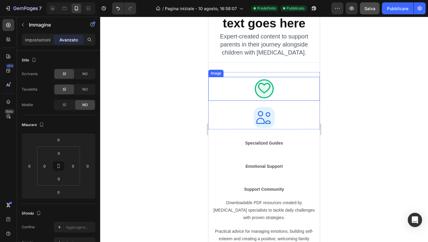
click at [228, 92] on div at bounding box center [265, 89] width 112 height 24
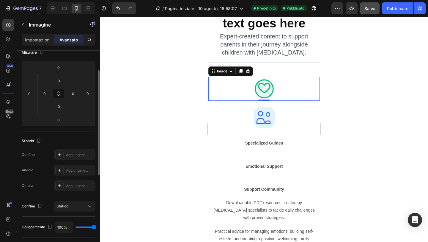
scroll to position [61, 0]
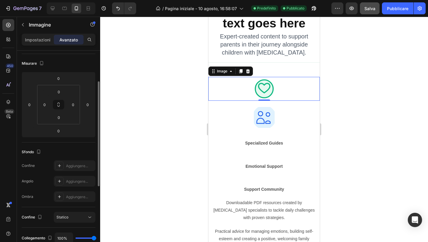
click at [71, 39] on font "Avanzato" at bounding box center [68, 39] width 18 height 5
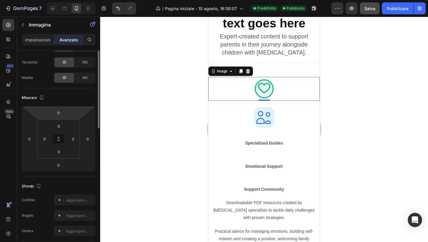
scroll to position [0, 0]
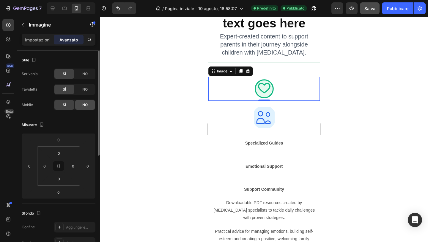
click at [82, 104] on div "NO" at bounding box center [85, 105] width 20 height 10
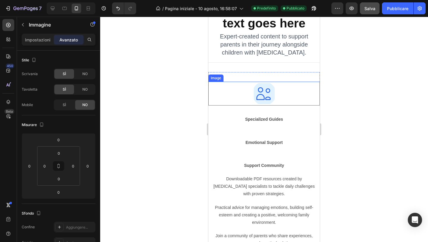
click at [225, 93] on div at bounding box center [265, 94] width 112 height 24
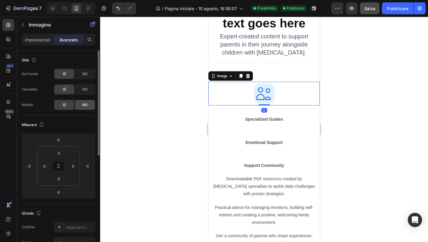
click at [82, 107] on div "NO" at bounding box center [85, 105] width 20 height 10
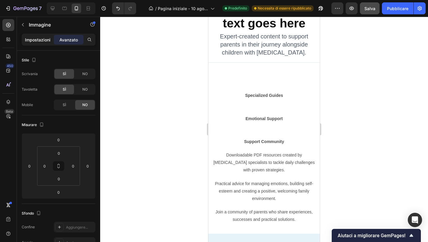
click at [26, 37] on p "Impostazioni" at bounding box center [38, 40] width 26 height 6
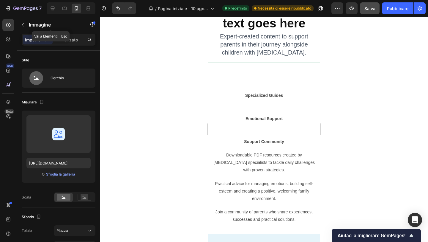
click at [24, 26] on icon "button" at bounding box center [23, 24] width 5 height 5
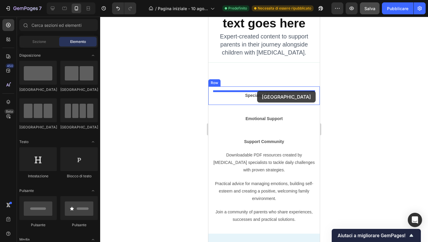
drag, startPoint x: 254, startPoint y: 98, endPoint x: 258, endPoint y: 90, distance: 8.9
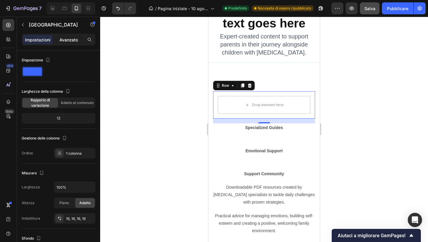
click at [73, 42] on p "Avanzato" at bounding box center [68, 40] width 18 height 6
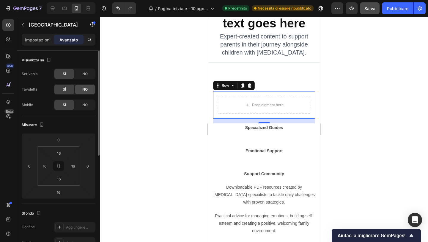
click at [83, 90] on font "NO" at bounding box center [84, 89] width 5 height 4
click at [84, 74] on font "NO" at bounding box center [84, 73] width 5 height 4
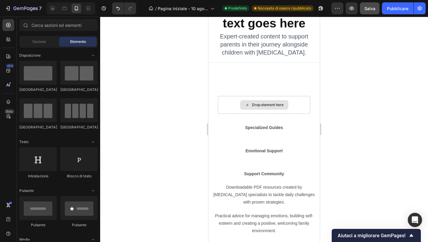
click at [249, 106] on icon at bounding box center [247, 104] width 5 height 5
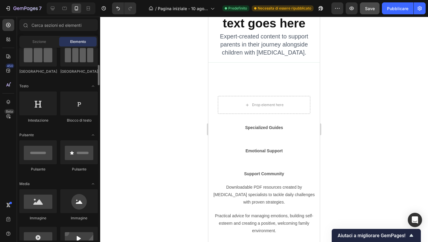
scroll to position [67, 0]
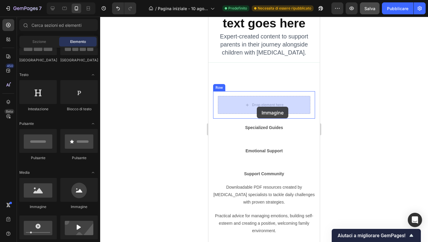
drag, startPoint x: 250, startPoint y: 211, endPoint x: 257, endPoint y: 106, distance: 104.9
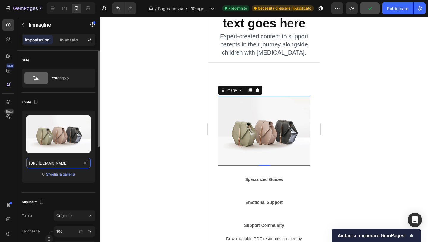
click at [58, 162] on input "https://cdn.shopify.com/s/files/1/2005/9307/files/image_demo.jpg" at bounding box center [58, 162] width 64 height 11
paste input "0932/7974/8471/files/icon_brain_refined_48.svg?v=1759023502"
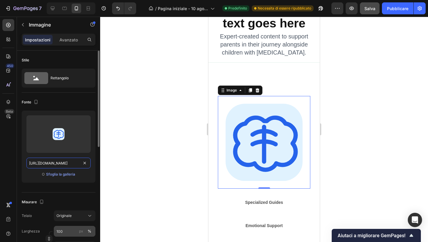
type input "https://cdn.shopify.com/s/files/1/0932/7974/8471/files/icon_brain_refined_48.sv…"
click at [63, 228] on input "100" at bounding box center [75, 230] width 42 height 11
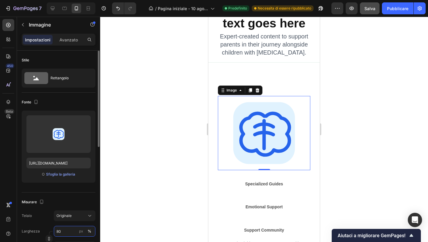
type input "8"
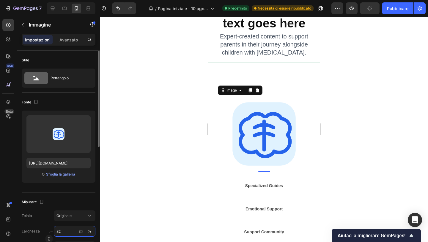
type input "8"
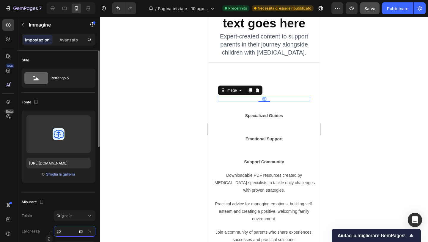
type input "2"
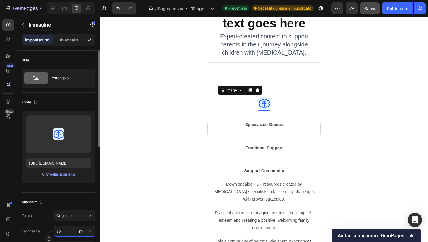
type input "5"
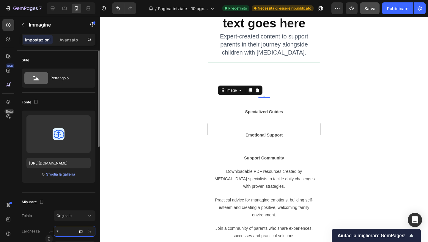
type input "70"
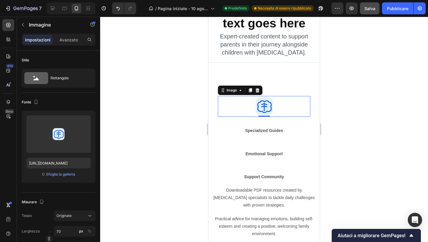
click at [185, 150] on div at bounding box center [264, 129] width 328 height 225
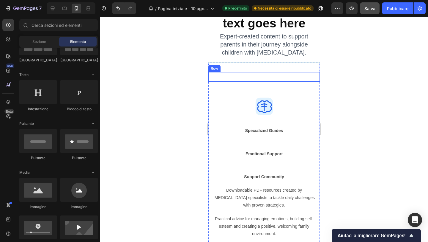
click at [263, 74] on div "Image Image Image Row" at bounding box center [265, 77] width 112 height 10
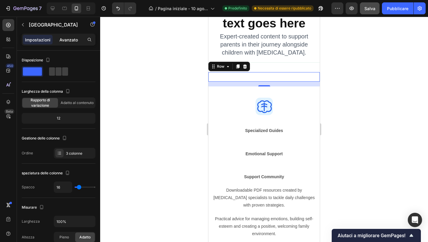
click at [74, 39] on font "Avanzato" at bounding box center [68, 39] width 18 height 5
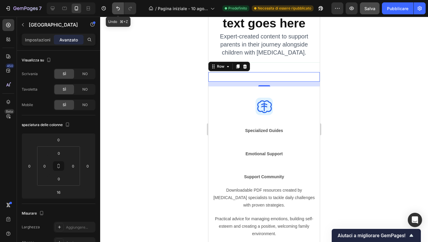
click at [116, 5] on button "Annulla/Ripristina" at bounding box center [118, 8] width 12 height 12
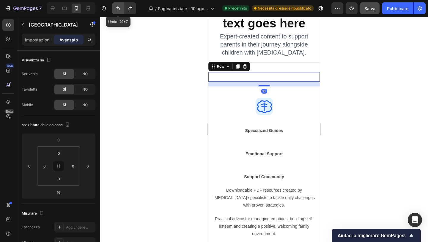
click at [116, 5] on button "Annulla/Ripristina" at bounding box center [118, 8] width 12 height 12
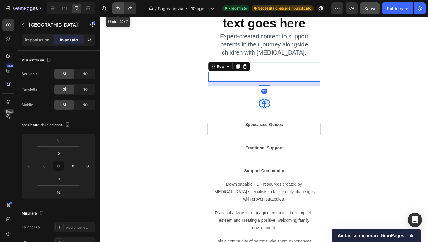
click at [116, 5] on button "Annulla/Ripristina" at bounding box center [118, 8] width 12 height 12
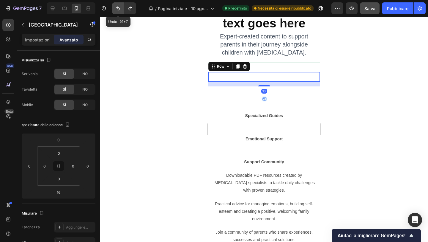
click at [116, 5] on button "Annulla/Ripristina" at bounding box center [118, 8] width 12 height 12
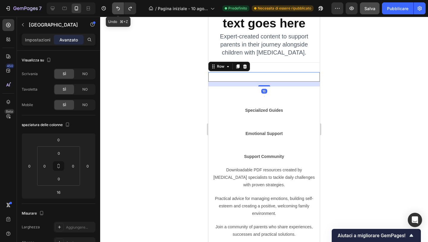
click at [116, 5] on button "Annulla/Ripristina" at bounding box center [118, 8] width 12 height 12
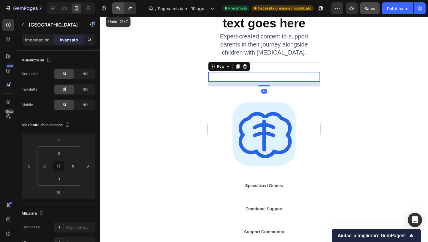
click at [116, 5] on button "Annulla/Ripristina" at bounding box center [118, 8] width 12 height 12
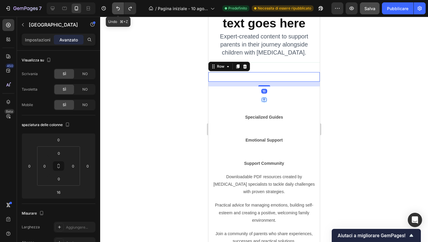
click at [116, 5] on button "Annulla/Ripristina" at bounding box center [118, 8] width 12 height 12
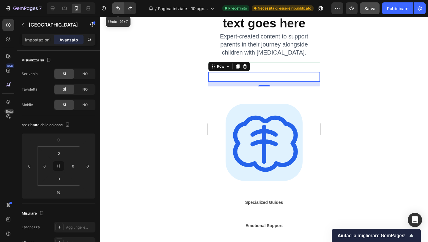
click at [116, 5] on button "Annulla/Ripristina" at bounding box center [118, 8] width 12 height 12
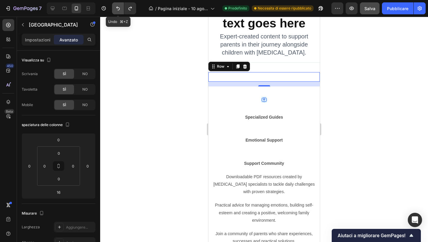
click at [116, 5] on button "Annulla/Ripristina" at bounding box center [118, 8] width 12 height 12
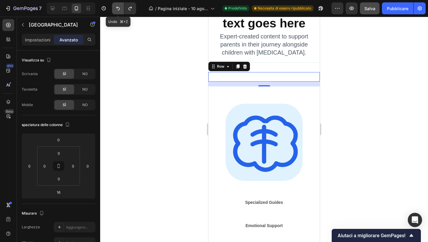
click at [116, 5] on button "Annulla/Ripristina" at bounding box center [118, 8] width 12 height 12
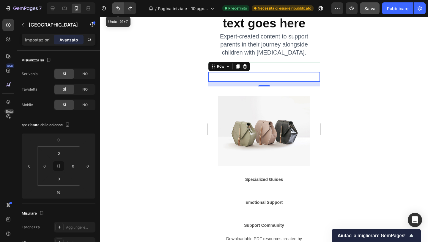
click at [116, 5] on button "Annulla/Ripristina" at bounding box center [118, 8] width 12 height 12
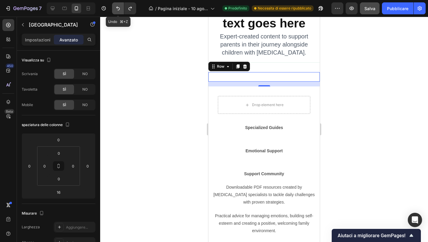
click at [116, 5] on button "Annulla/Ripristina" at bounding box center [118, 8] width 12 height 12
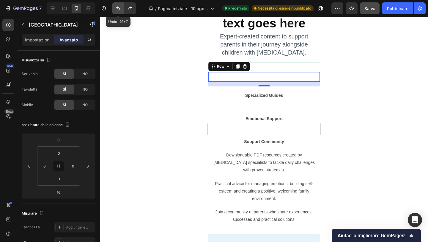
click at [116, 5] on button "Annulla/Ripristina" at bounding box center [118, 8] width 12 height 12
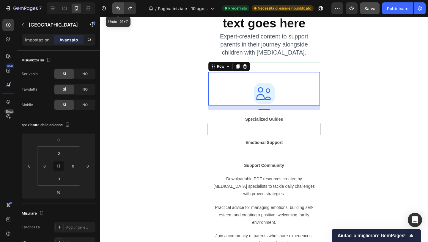
click at [116, 5] on button "Annulla/Ripristina" at bounding box center [118, 8] width 12 height 12
click at [117, 7] on icon "Annulla/Ripristina" at bounding box center [118, 9] width 4 height 4
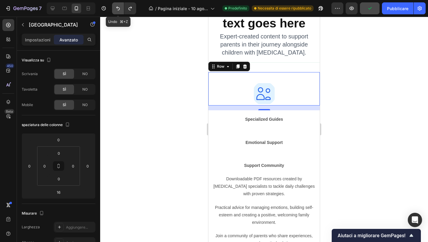
click at [117, 7] on icon "Annulla/Ripristina" at bounding box center [118, 9] width 4 height 4
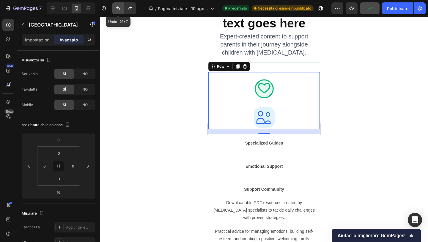
click at [117, 7] on icon "Annulla/Ripristina" at bounding box center [118, 9] width 4 height 4
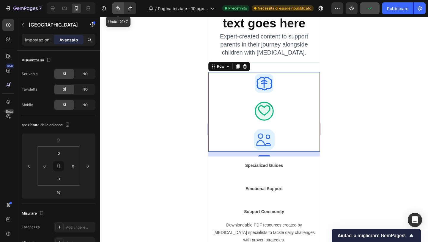
click at [117, 7] on icon "Annulla/Ripristina" at bounding box center [118, 9] width 4 height 4
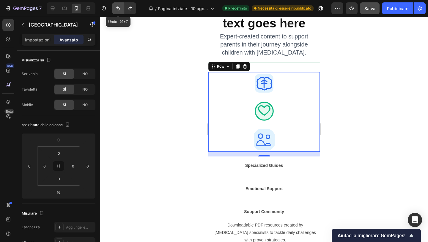
click at [117, 7] on icon "Annulla/Ripristina" at bounding box center [118, 9] width 4 height 4
click at [131, 9] on icon "Annulla/Ripristina" at bounding box center [130, 8] width 6 height 6
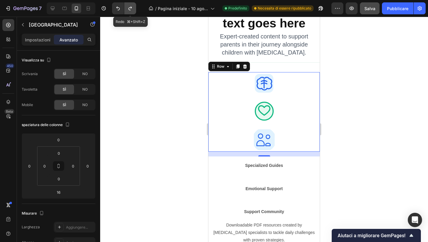
click at [131, 9] on icon "Annulla/Ripristina" at bounding box center [130, 8] width 6 height 6
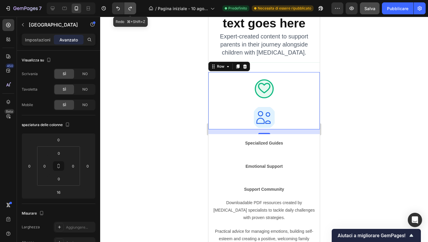
click at [131, 9] on icon "Annulla/Ripristina" at bounding box center [130, 8] width 6 height 6
click at [120, 10] on icon "Annulla/Ripristina" at bounding box center [118, 8] width 6 height 6
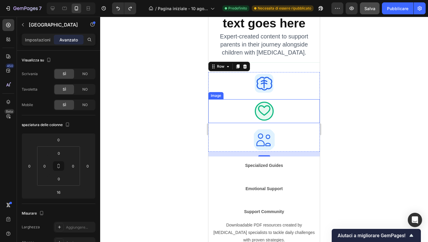
click at [178, 114] on div at bounding box center [264, 129] width 328 height 225
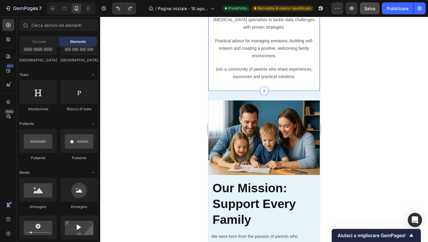
scroll to position [2268, 0]
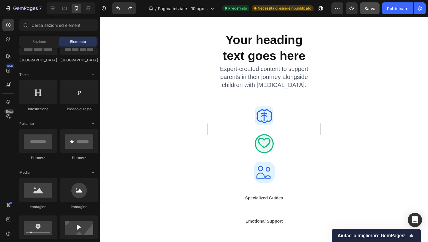
scroll to position [2022, 0]
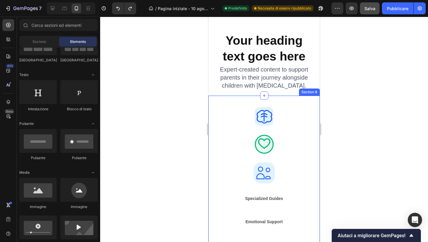
click at [305, 98] on div "Image Image Image Row Specialized Guides Text Block Row Emotional Support Text …" at bounding box center [265, 215] width 112 height 240
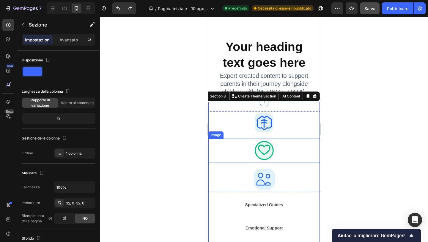
scroll to position [2015, 0]
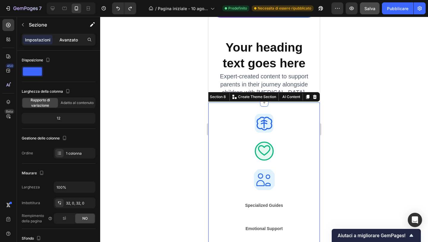
click at [68, 41] on font "Avanzato" at bounding box center [68, 39] width 18 height 5
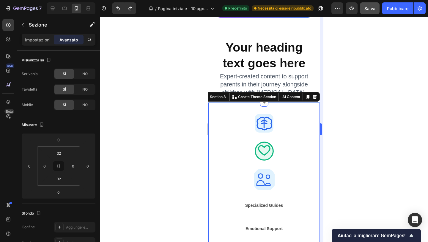
click at [142, 106] on div at bounding box center [264, 129] width 328 height 225
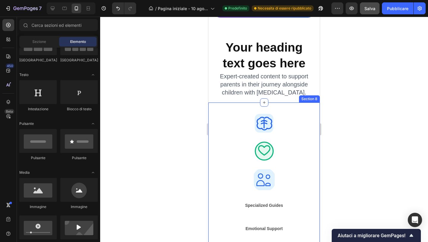
click at [304, 108] on div "Image Image Image Row Specialized Guides Text Block Row Emotional Support Text …" at bounding box center [265, 222] width 112 height 240
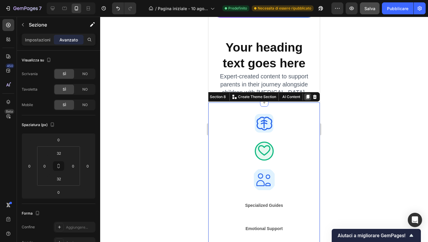
click at [307, 97] on icon at bounding box center [307, 97] width 3 height 4
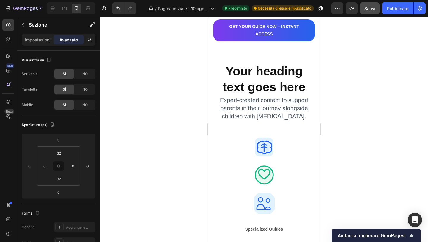
scroll to position [1991, 0]
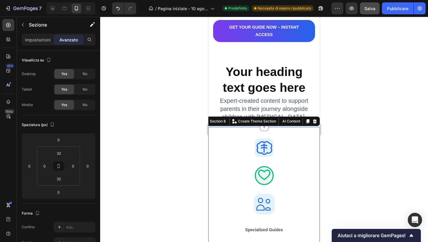
click at [82, 106] on div "NO" at bounding box center [85, 105] width 20 height 10
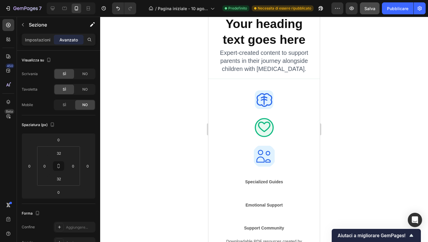
scroll to position [2056, 0]
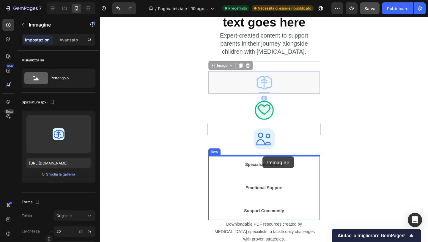
drag, startPoint x: 277, startPoint y: 83, endPoint x: 263, endPoint y: 156, distance: 74.3
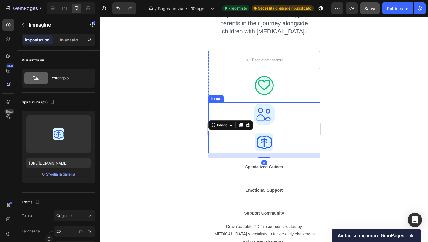
scroll to position [2096, 0]
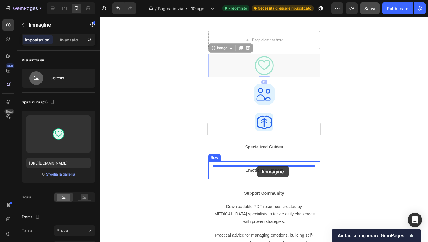
drag, startPoint x: 276, startPoint y: 62, endPoint x: 257, endPoint y: 165, distance: 105.1
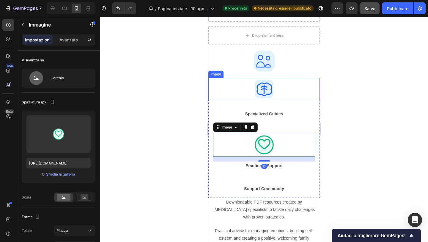
scroll to position [2132, 0]
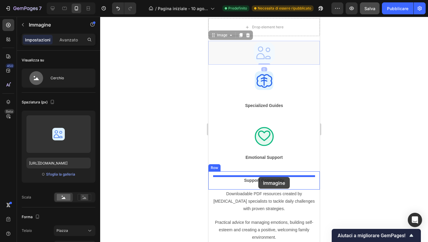
drag, startPoint x: 275, startPoint y: 57, endPoint x: 258, endPoint y: 177, distance: 120.9
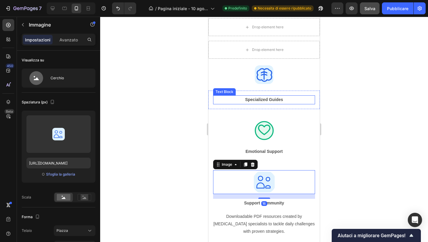
scroll to position [2061, 0]
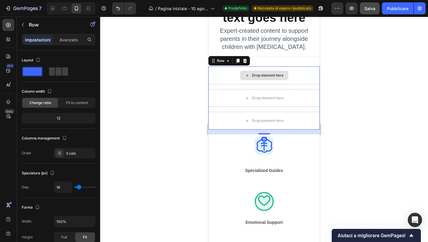
click at [310, 71] on div "Drop element here" at bounding box center [265, 75] width 112 height 18
click at [245, 62] on icon at bounding box center [245, 61] width 4 height 4
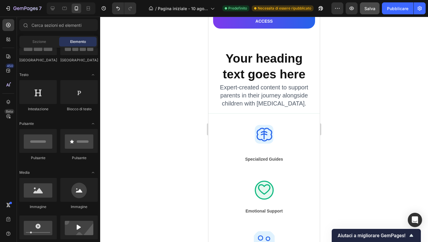
scroll to position [1999, 0]
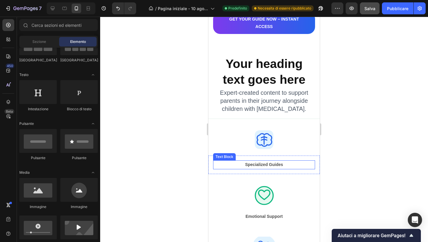
click at [265, 167] on p "Specialized Guides" at bounding box center [264, 164] width 101 height 7
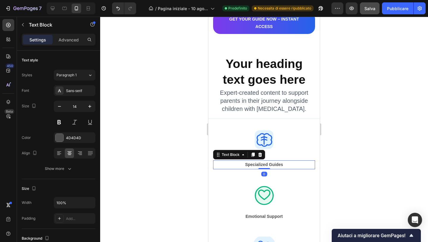
click at [265, 167] on p "Specialized Guides" at bounding box center [264, 164] width 101 height 7
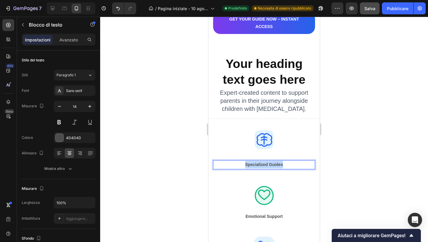
click at [265, 167] on p "Specialized Guides" at bounding box center [264, 164] width 101 height 7
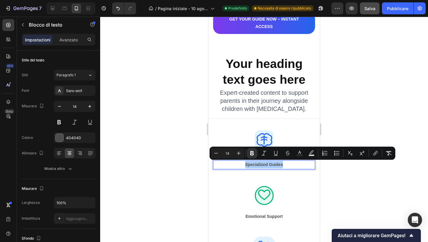
click at [372, 82] on div at bounding box center [264, 129] width 328 height 225
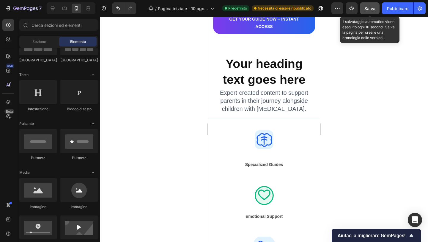
click at [375, 6] on font "Salva" at bounding box center [370, 8] width 11 height 5
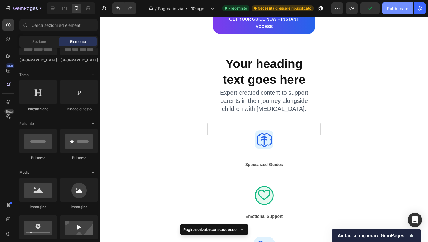
click at [397, 7] on font "Pubblicare" at bounding box center [397, 8] width 21 height 5
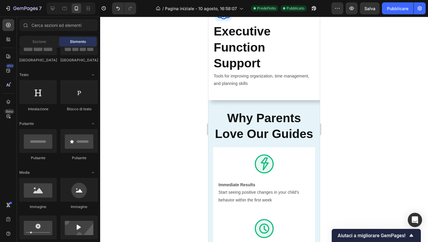
scroll to position [1330, 0]
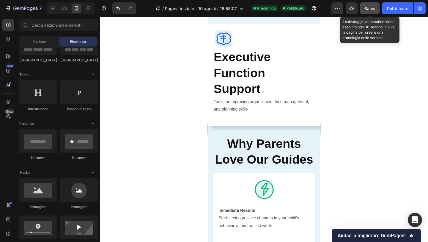
click at [368, 9] on font "Salva" at bounding box center [370, 8] width 11 height 5
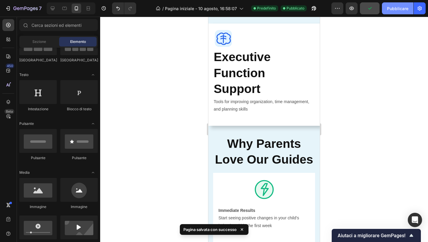
click at [386, 9] on button "Pubblicare" at bounding box center [398, 8] width 32 height 12
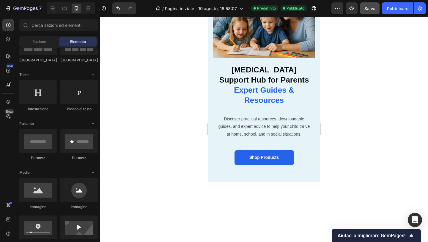
scroll to position [0, 0]
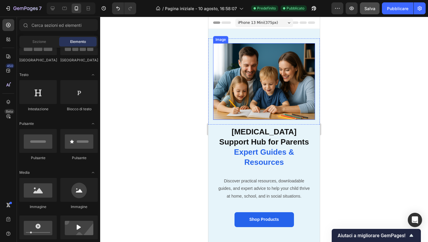
click at [250, 79] on img at bounding box center [264, 81] width 102 height 76
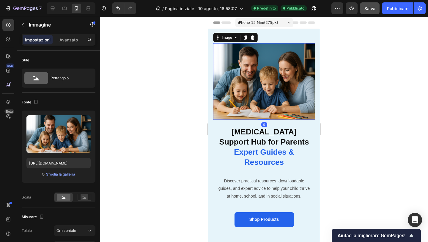
click at [159, 97] on div at bounding box center [264, 129] width 328 height 225
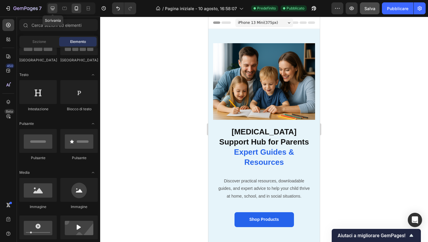
click at [52, 6] on icon at bounding box center [53, 8] width 6 height 6
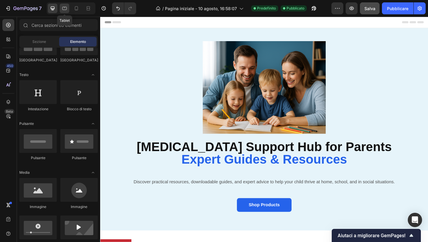
click at [65, 7] on icon at bounding box center [64, 8] width 4 height 3
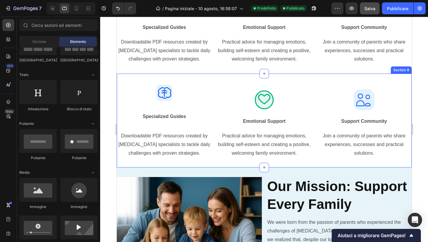
scroll to position [1276, 0]
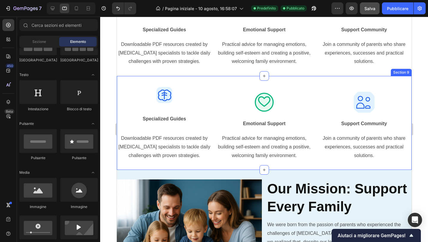
click at [398, 74] on div "Section 9" at bounding box center [401, 72] width 21 height 7
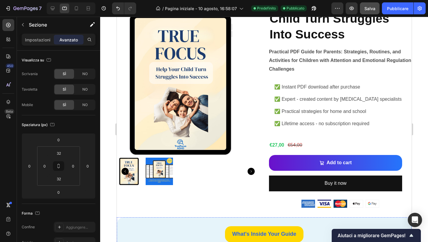
scroll to position [285, 0]
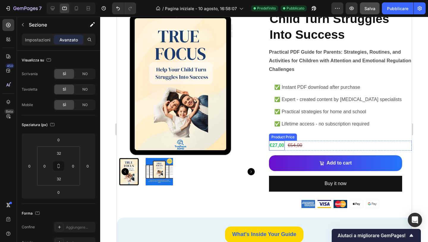
click at [275, 143] on div "€27,00" at bounding box center [277, 145] width 16 height 10
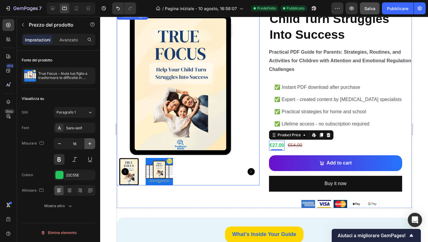
click at [90, 144] on icon "button" at bounding box center [90, 143] width 6 height 6
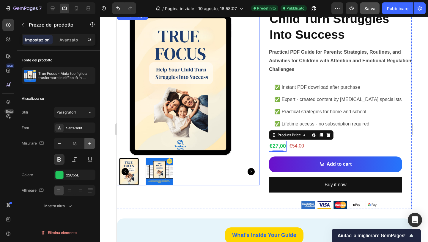
click at [90, 144] on icon "button" at bounding box center [90, 143] width 6 height 6
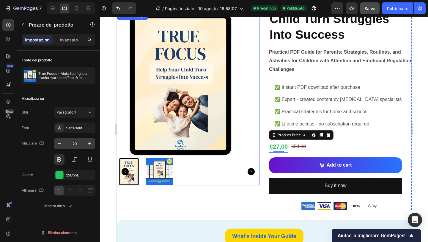
click at [77, 143] on input "20" at bounding box center [75, 143] width 20 height 11
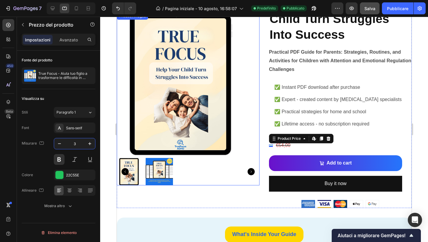
type input "32"
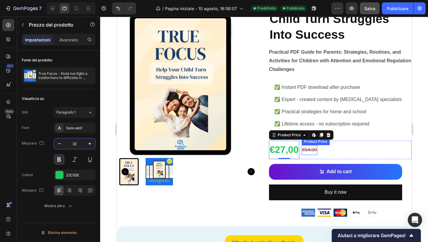
click at [314, 151] on div "€54,00" at bounding box center [310, 150] width 16 height 10
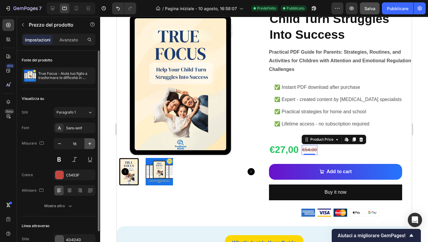
click at [91, 139] on button "button" at bounding box center [89, 143] width 11 height 11
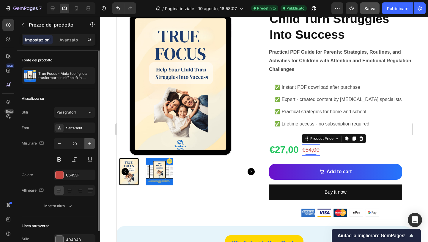
type input "21"
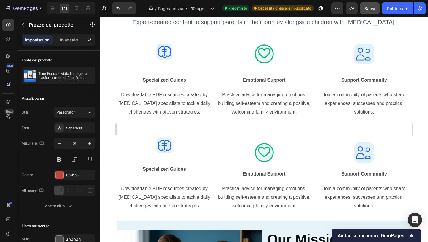
scroll to position [1224, 0]
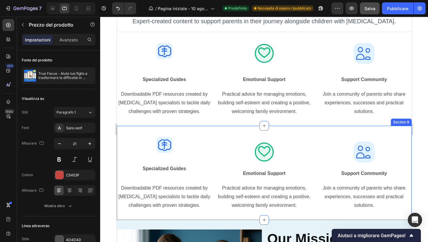
click at [391, 127] on div "Image Specialized Guides Text Block Row Image Emotional Support Text Block Row …" at bounding box center [264, 173] width 295 height 94
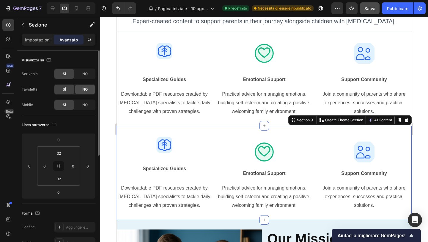
click at [88, 90] on div "NO" at bounding box center [85, 89] width 20 height 10
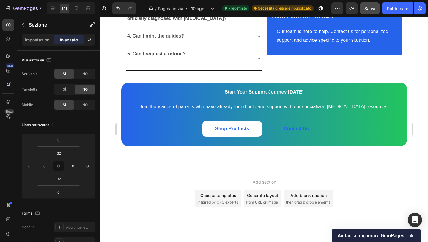
scroll to position [1869, 0]
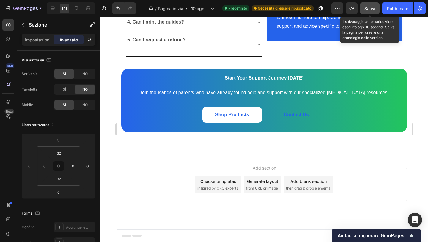
click at [370, 11] on font "Salva" at bounding box center [370, 8] width 11 height 5
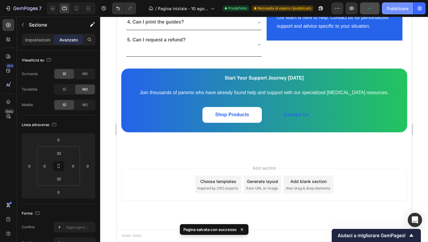
click at [406, 4] on button "Pubblicare" at bounding box center [398, 8] width 32 height 12
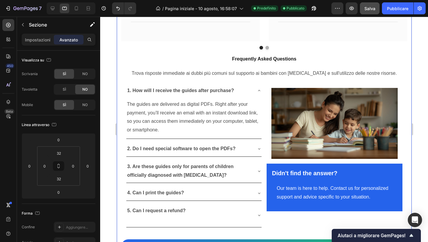
scroll to position [1626, 0]
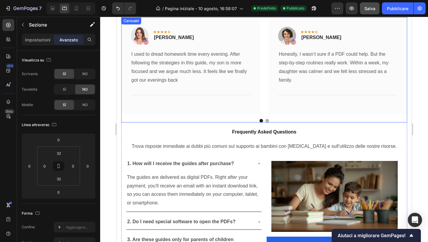
click at [266, 120] on button "Dot" at bounding box center [267, 121] width 4 height 4
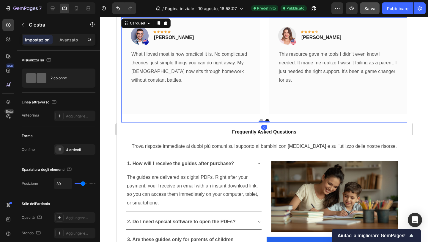
click at [260, 120] on button "Dot" at bounding box center [261, 121] width 4 height 4
click at [267, 120] on button "Dot" at bounding box center [267, 121] width 4 height 4
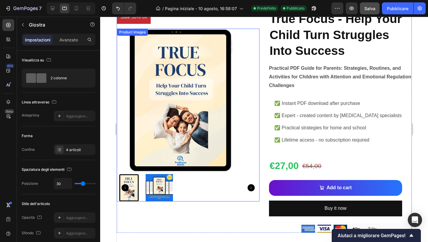
scroll to position [0, 0]
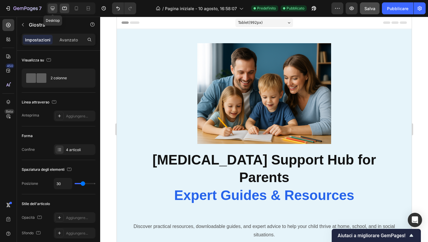
click at [55, 10] on icon at bounding box center [53, 8] width 6 height 6
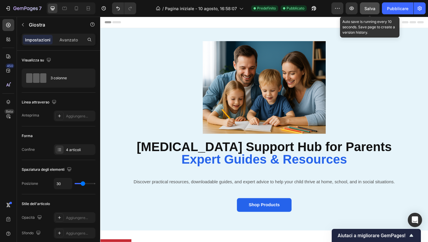
click at [369, 11] on div "Salva" at bounding box center [370, 8] width 11 height 6
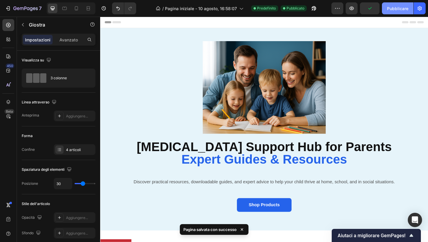
click at [412, 9] on button "Pubblicare" at bounding box center [398, 8] width 32 height 12
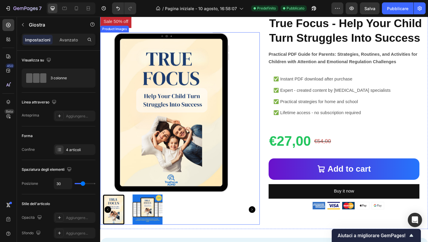
scroll to position [254, 0]
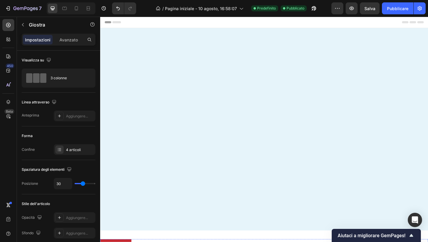
scroll to position [254, 0]
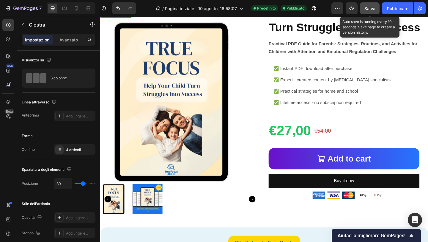
click at [372, 8] on font "Salva" at bounding box center [370, 8] width 11 height 5
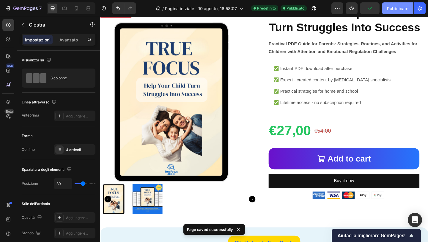
click at [395, 9] on font "Pubblicare" at bounding box center [397, 8] width 21 height 5
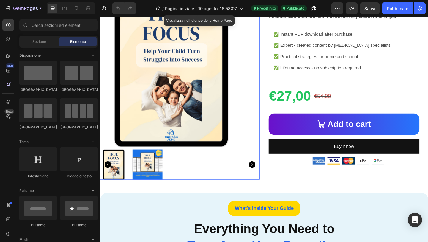
scroll to position [285, 0]
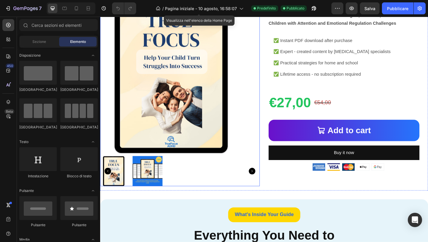
click at [264, 183] on icon "Carousel Next Arrow" at bounding box center [265, 184] width 7 height 7
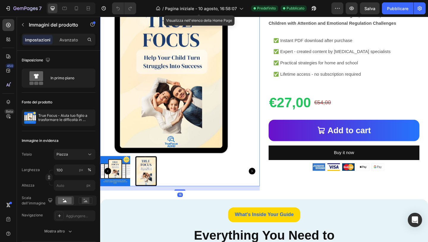
click at [264, 183] on icon "Carousel Next Arrow" at bounding box center [265, 184] width 7 height 7
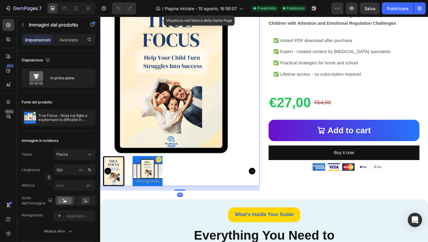
click at [264, 183] on icon "Carousel Next Arrow" at bounding box center [265, 184] width 7 height 7
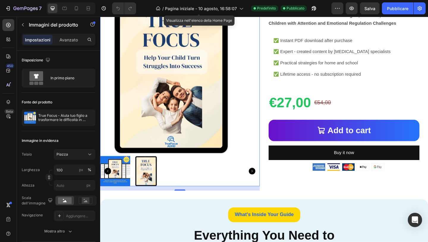
click at [264, 183] on icon "Carousel Next Arrow" at bounding box center [265, 184] width 7 height 7
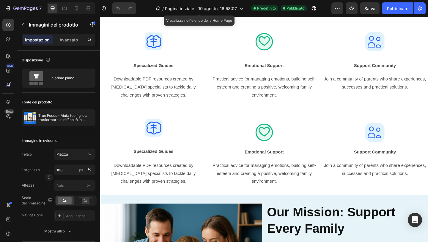
scroll to position [1174, 0]
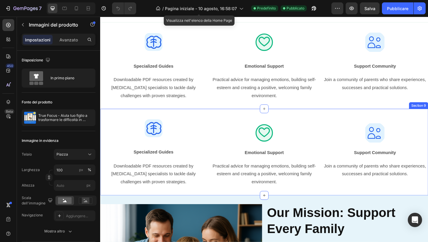
click at [424, 119] on div "Image Specialized Guides Text Block Row Image Emotional Support Text Block Row …" at bounding box center [278, 164] width 357 height 94
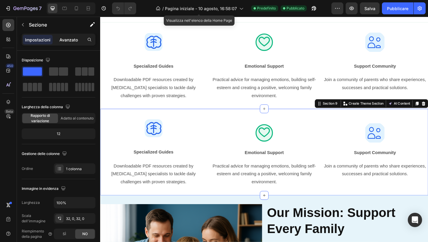
click at [72, 41] on font "Avanzato" at bounding box center [68, 39] width 18 height 5
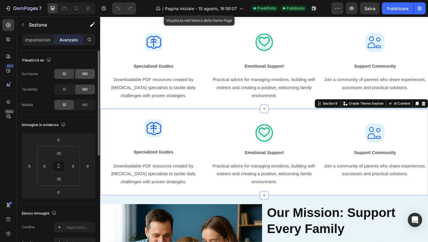
click at [84, 73] on font "NO" at bounding box center [84, 73] width 5 height 4
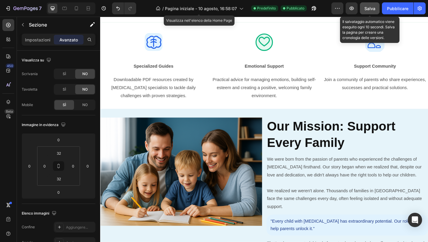
click at [372, 6] on font "Salva" at bounding box center [370, 8] width 11 height 5
click at [388, 6] on font "Pubblicare" at bounding box center [397, 8] width 21 height 5
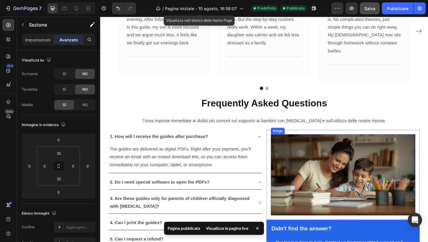
scroll to position [1562, 0]
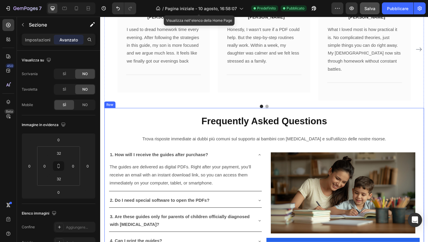
click at [280, 112] on button "Dot" at bounding box center [282, 114] width 4 height 4
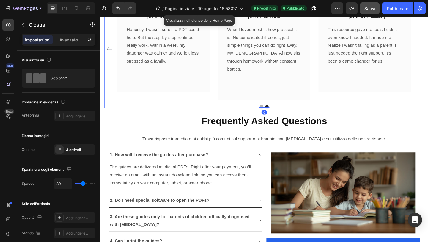
click at [275, 112] on button "Dot" at bounding box center [276, 114] width 4 height 4
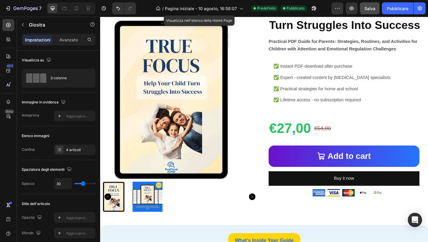
scroll to position [277, 0]
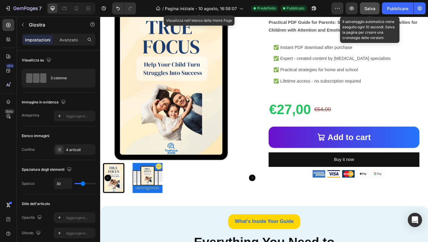
click at [367, 4] on button "Salva" at bounding box center [370, 8] width 20 height 12
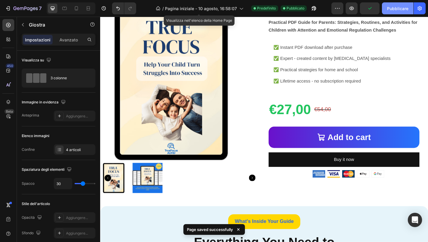
click at [394, 4] on button "Pubblicare" at bounding box center [398, 8] width 32 height 12
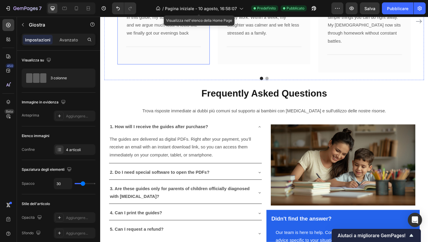
scroll to position [1611, 0]
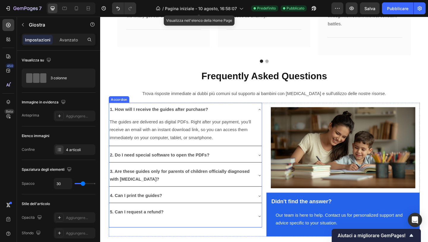
click at [274, 115] on icon at bounding box center [273, 117] width 5 height 5
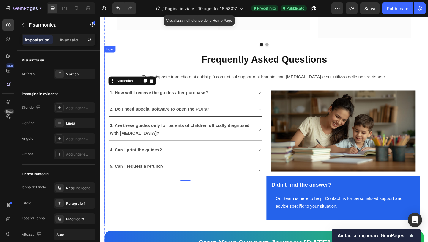
scroll to position [1395, 0]
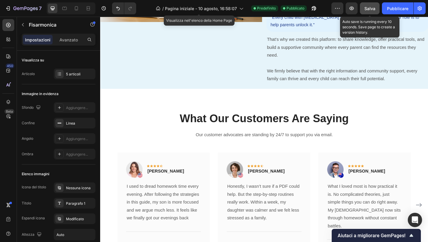
click at [369, 12] on button "Salva" at bounding box center [370, 8] width 20 height 12
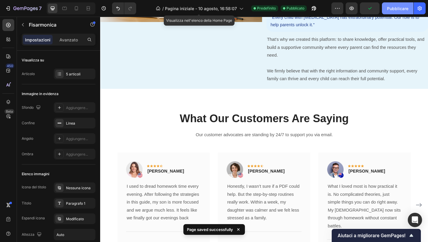
click at [399, 10] on font "Pubblicare" at bounding box center [397, 8] width 21 height 5
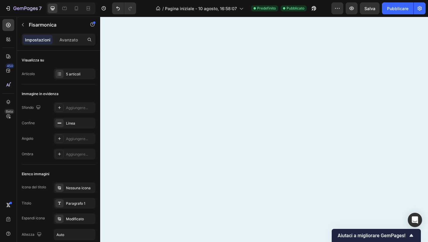
scroll to position [0, 0]
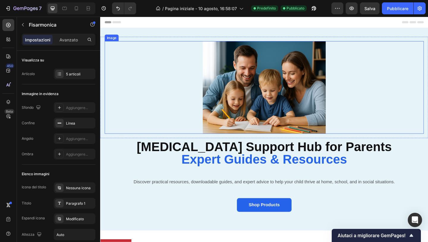
click at [271, 75] on img at bounding box center [279, 93] width 134 height 101
